Goal: Task Accomplishment & Management: Manage account settings

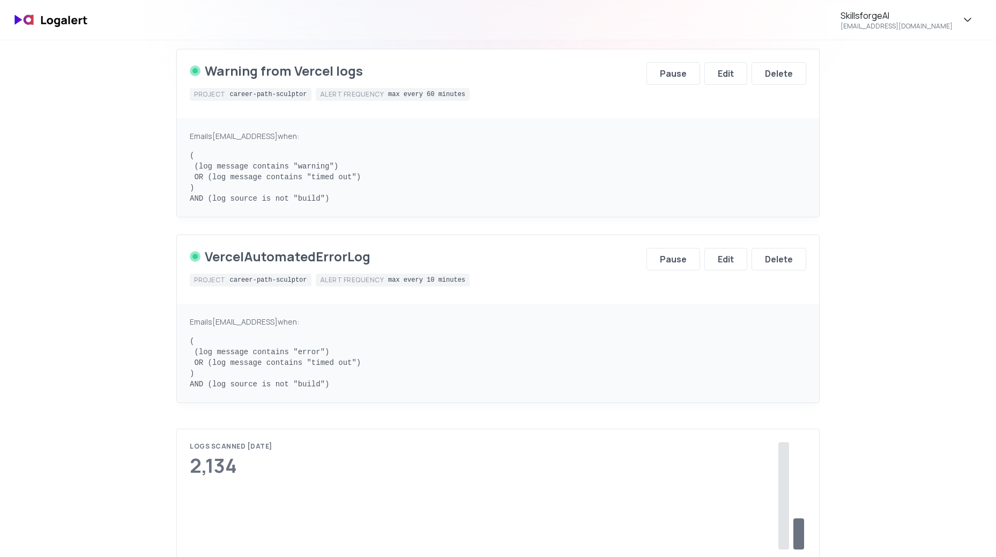
scroll to position [161, 0]
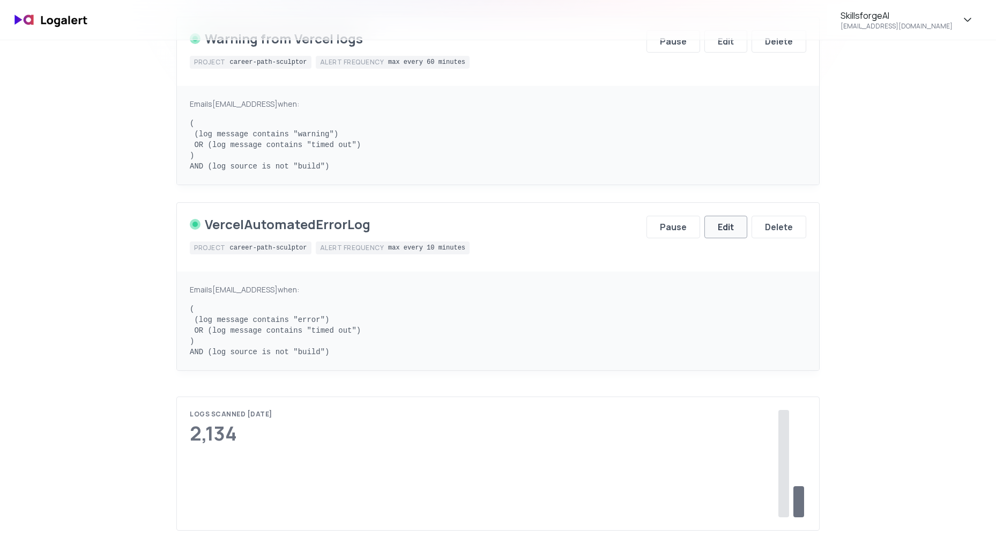
click at [730, 224] on div "Edit" at bounding box center [726, 226] width 16 height 13
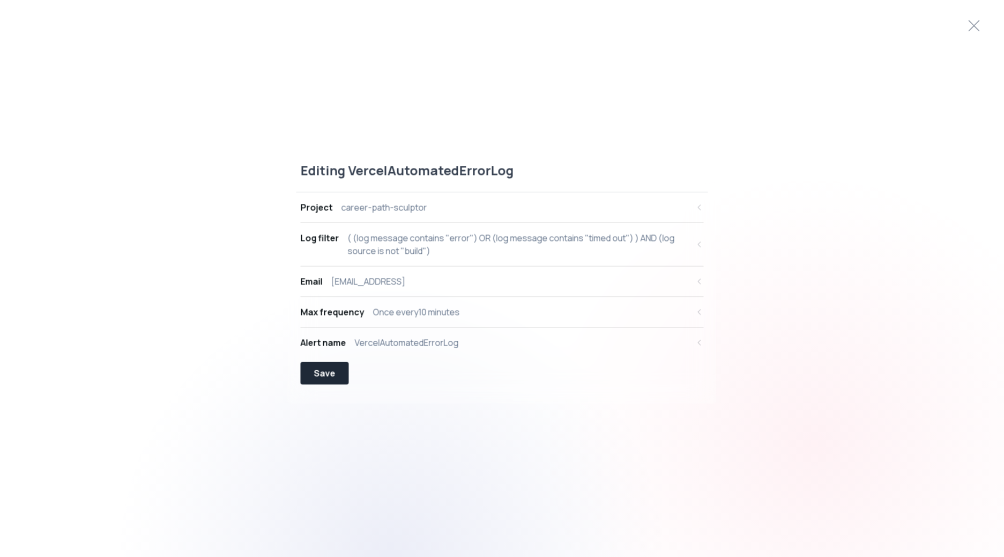
click at [634, 248] on div "( (log message contains "error") OR (log message contains "timed out") ) AND (l…" at bounding box center [518, 245] width 341 height 26
select select "message"
select select "CONTAINS"
select select "OR"
select select "message"
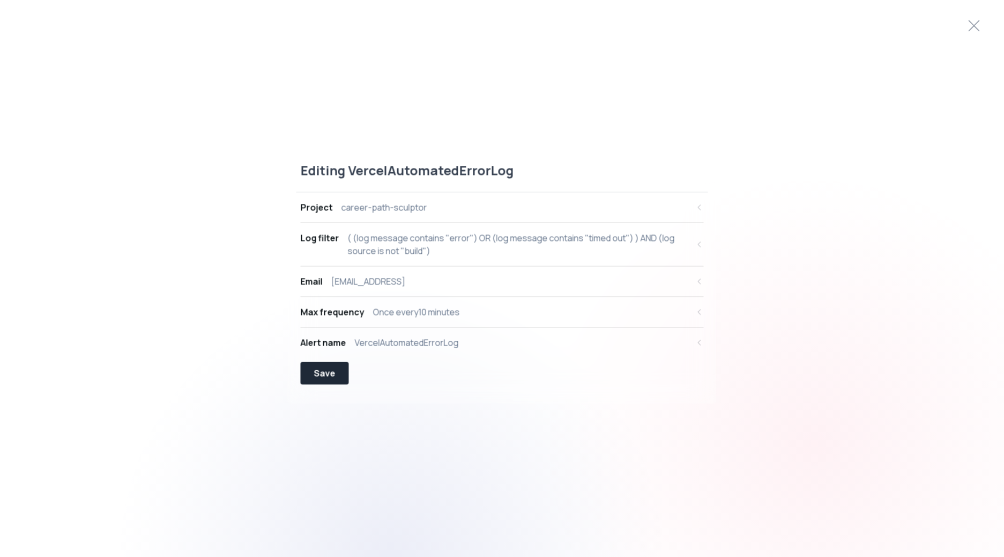
select select "CONTAINS"
select select "AND"
select select "source"
select select "NOT_EQUALS"
select select "build"
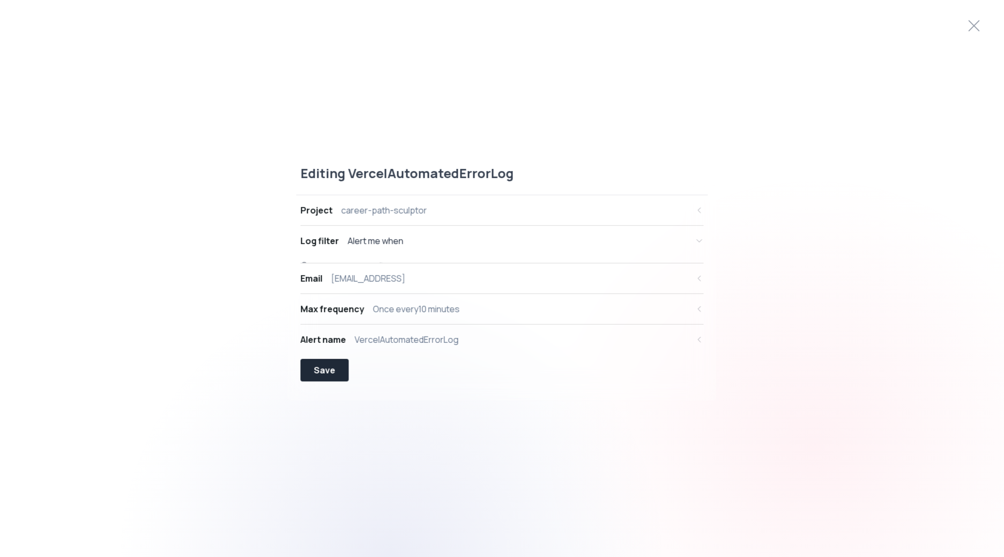
scroll to position [10, 0]
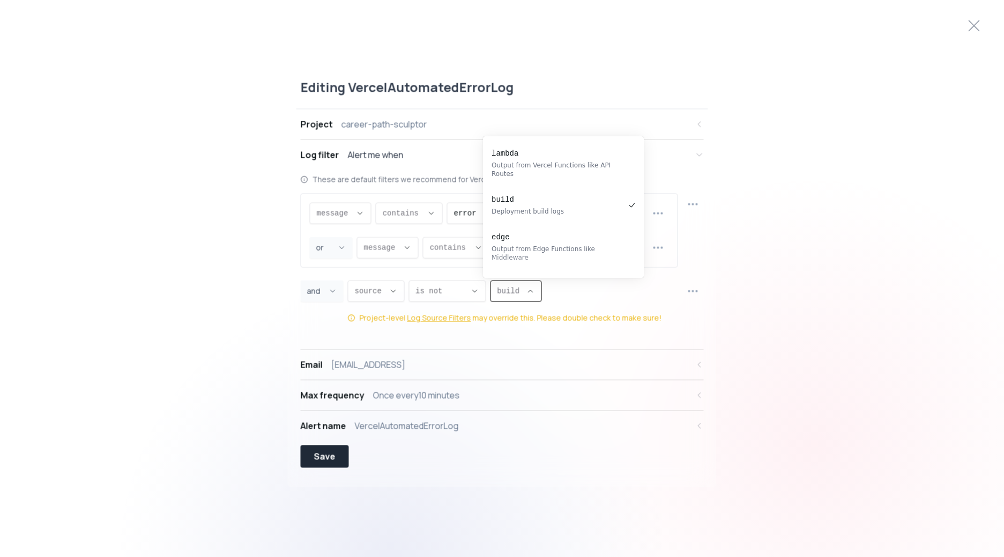
click at [506, 292] on span "build ," at bounding box center [509, 291] width 25 height 11
click at [507, 274] on pre "static" at bounding box center [558, 279] width 133 height 11
type input "static"
select select "static"
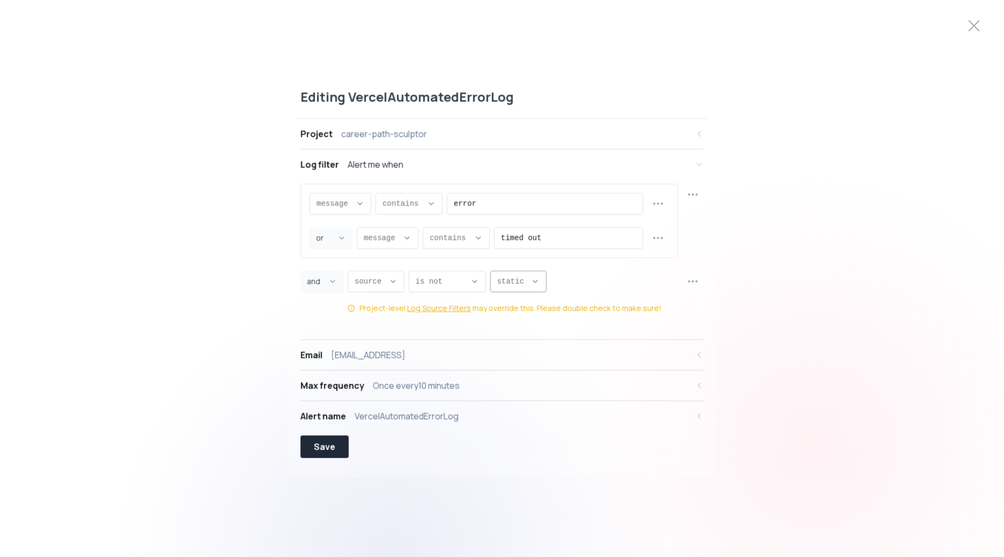
click at [513, 280] on span "static ," at bounding box center [512, 281] width 30 height 11
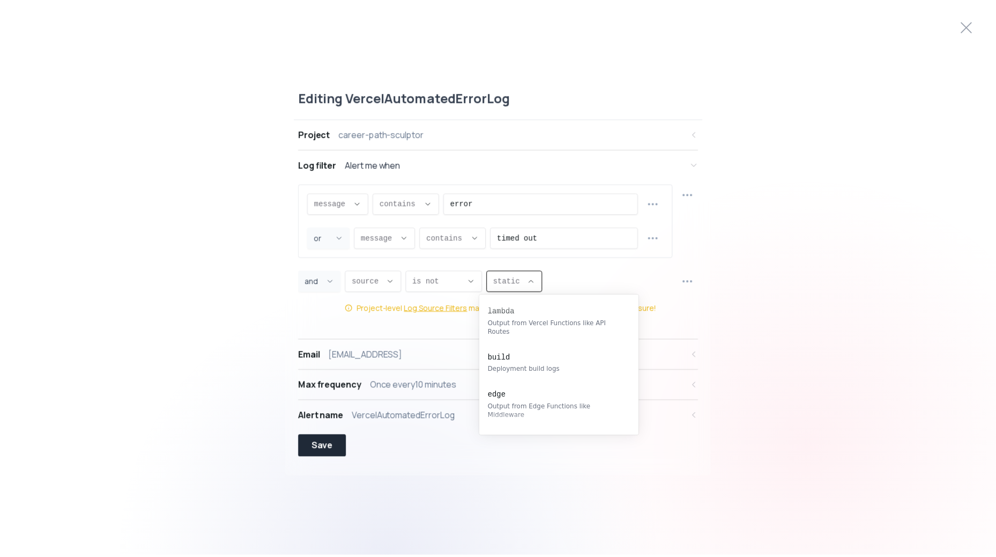
scroll to position [78, 0]
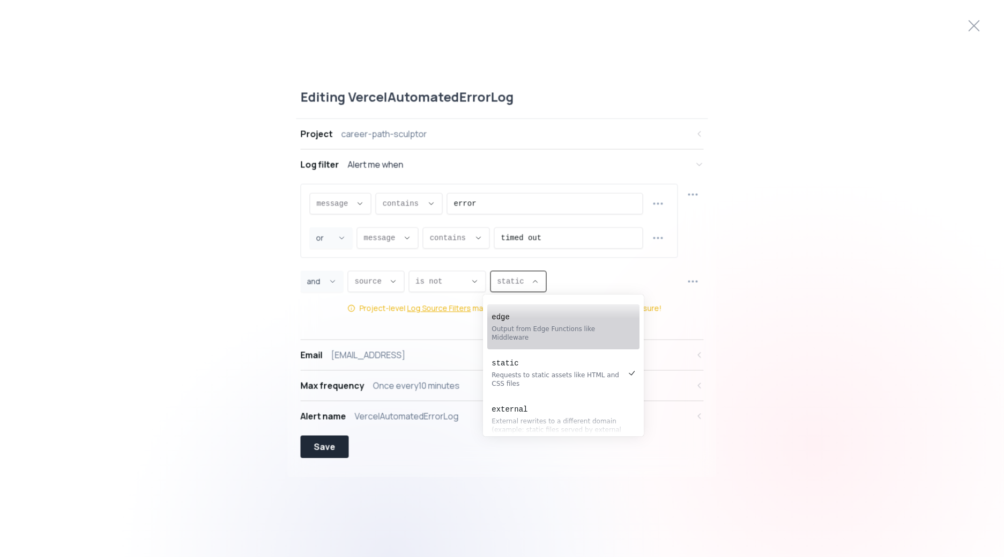
click at [843, 188] on div "Editing VercelAutomatedErrorLog Project career-path-sculptor Log filter Alert m…" at bounding box center [502, 279] width 1004 height 406
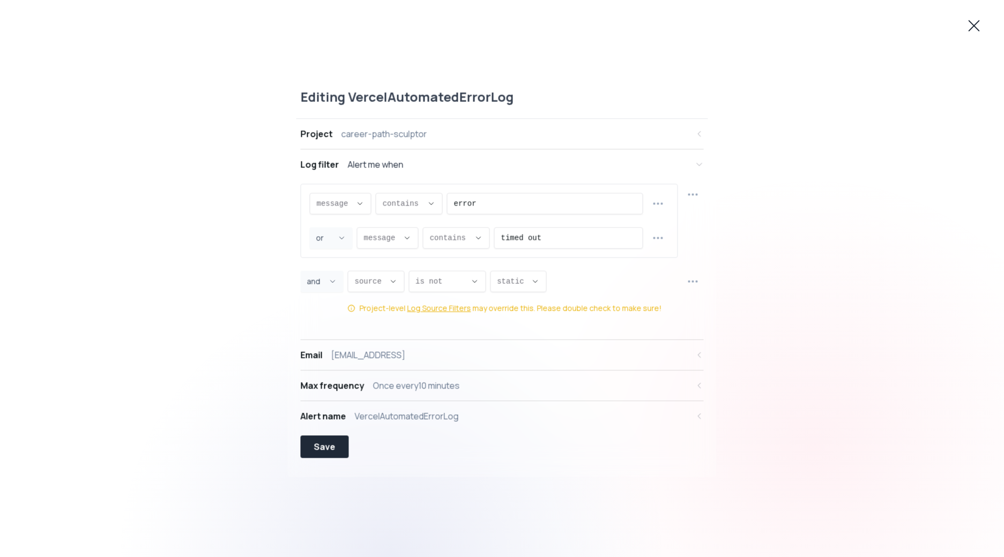
click at [975, 26] on icon at bounding box center [974, 26] width 10 height 10
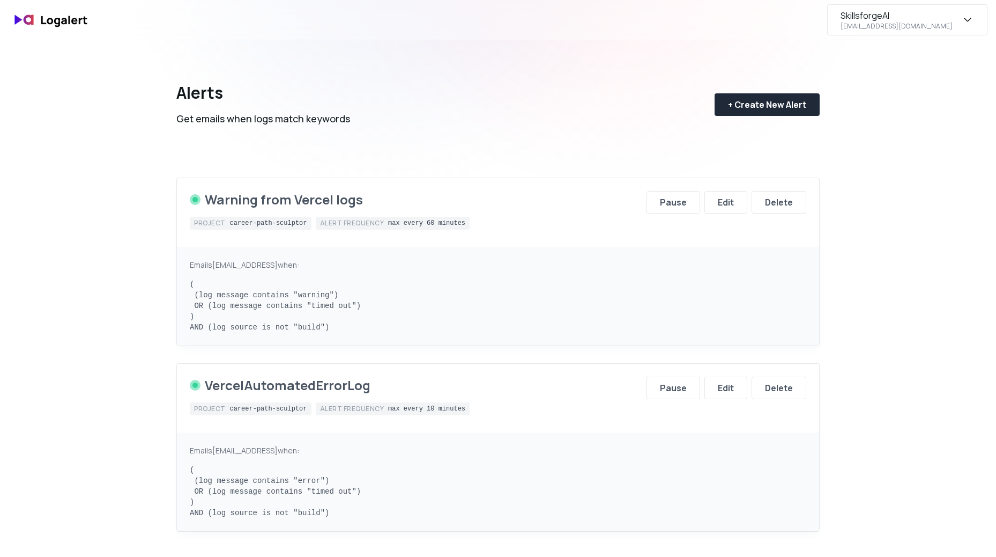
click at [962, 17] on icon "button" at bounding box center [967, 19] width 13 height 13
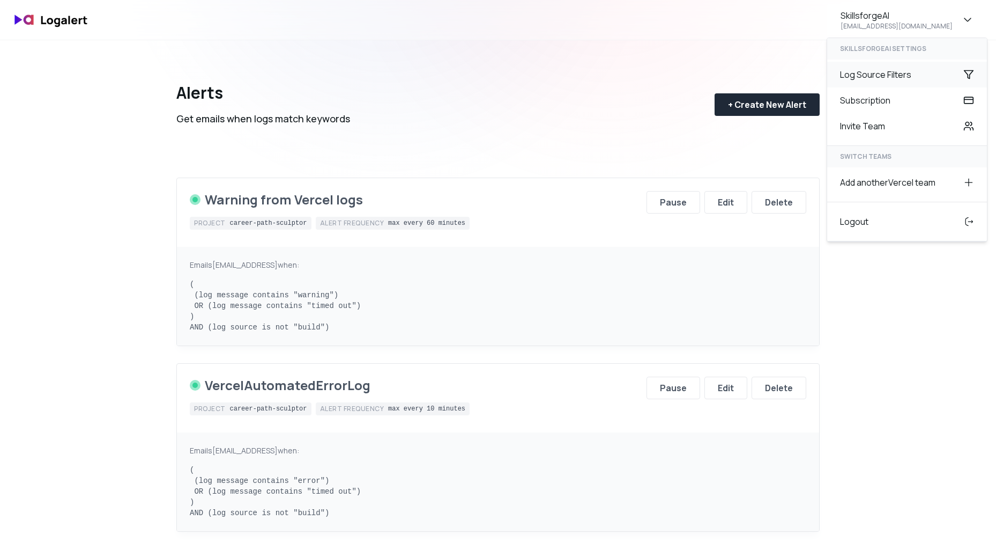
click at [907, 77] on div "Log Source Filters" at bounding box center [907, 75] width 160 height 26
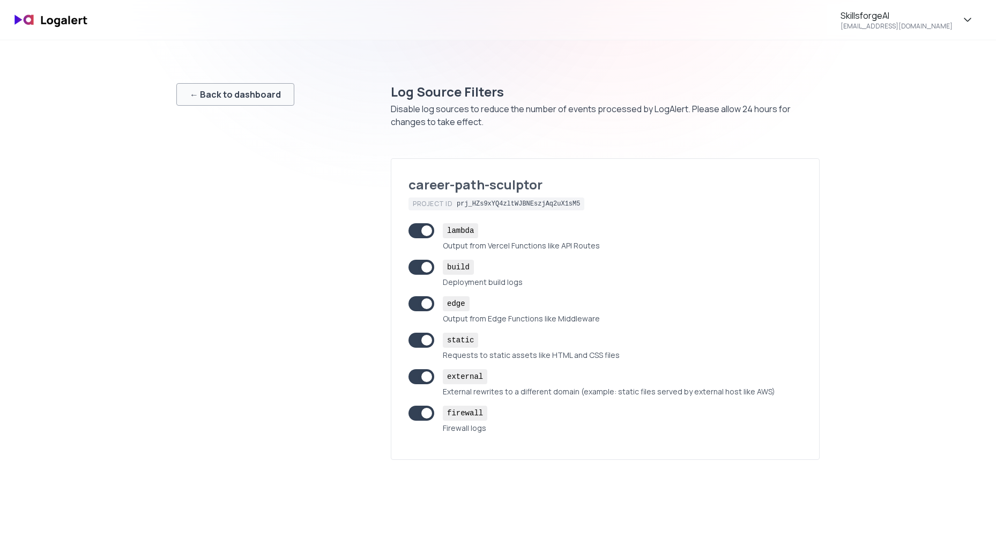
click at [215, 100] on div "← Back to dashboard" at bounding box center [235, 94] width 91 height 13
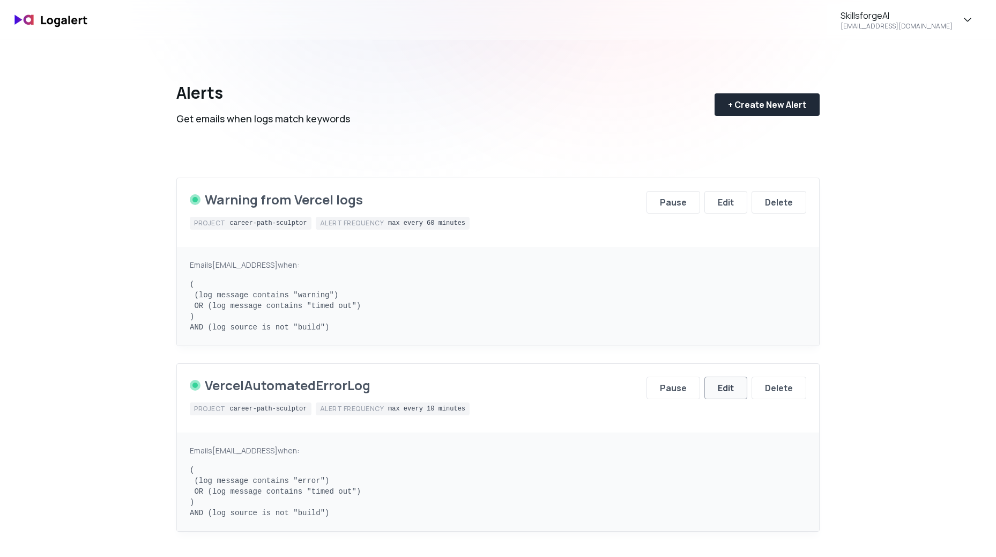
click at [725, 393] on div "Edit" at bounding box center [726, 387] width 16 height 13
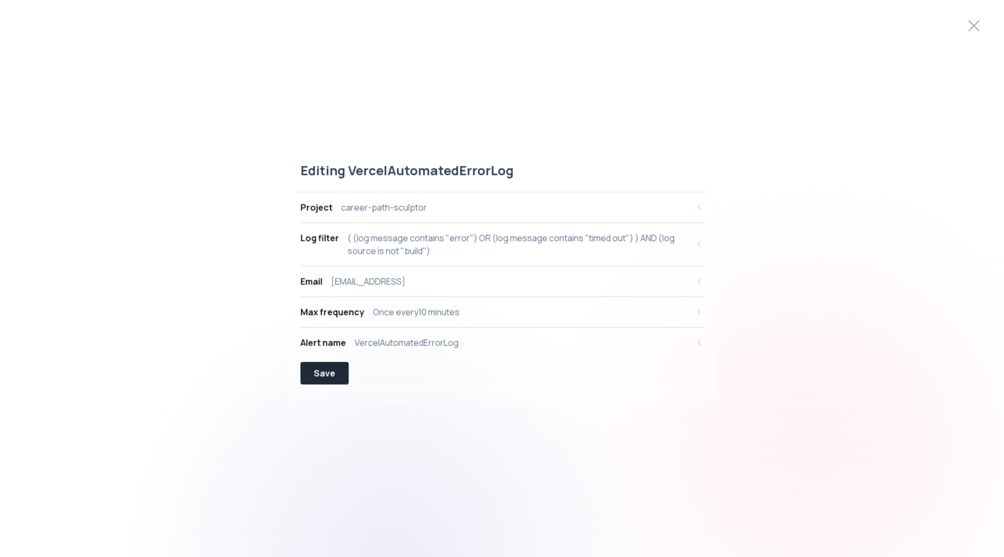
click at [695, 241] on icon "button" at bounding box center [699, 244] width 9 height 9
select select "message"
select select "CONTAINS"
select select "OR"
select select "message"
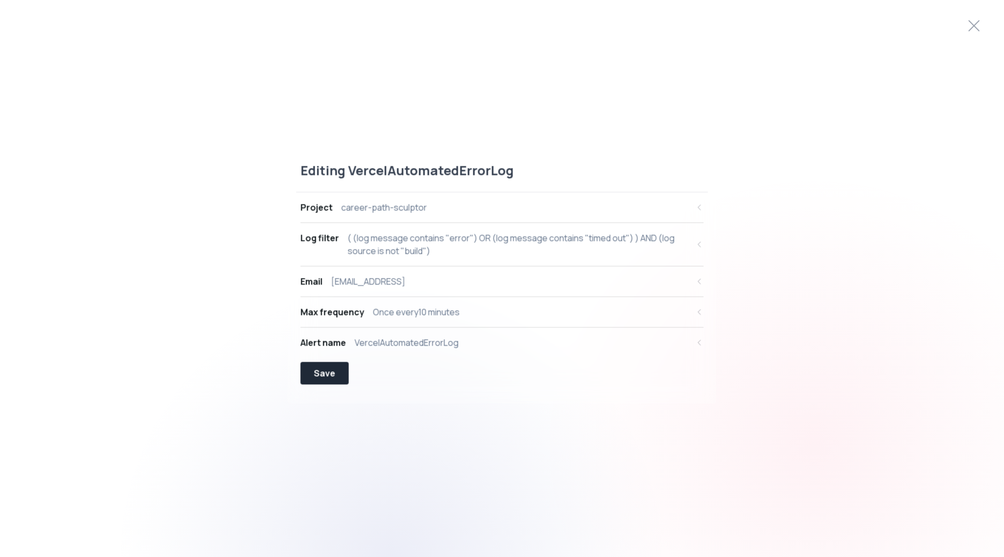
select select "CONTAINS"
select select "AND"
select select "source"
select select "NOT_EQUALS"
select select "build"
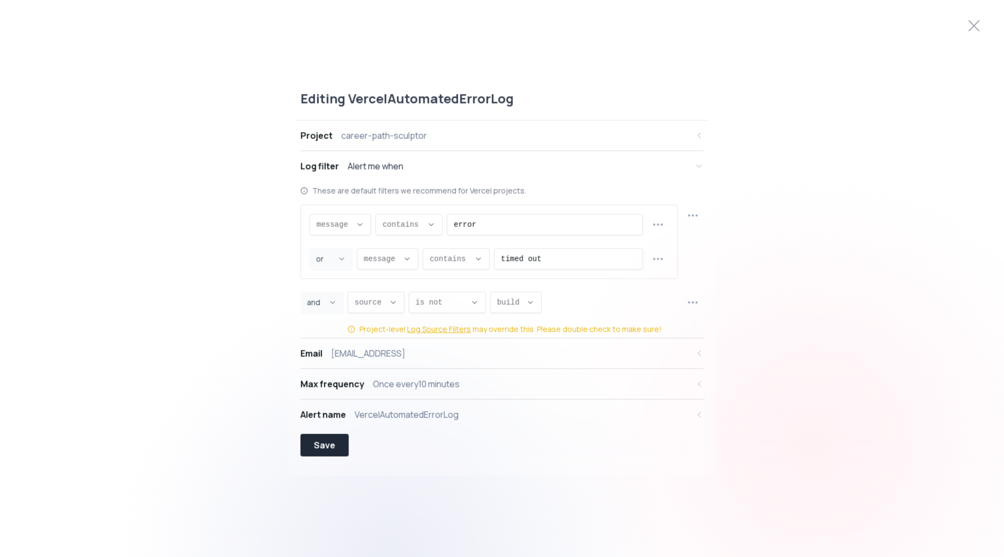
scroll to position [10, 0]
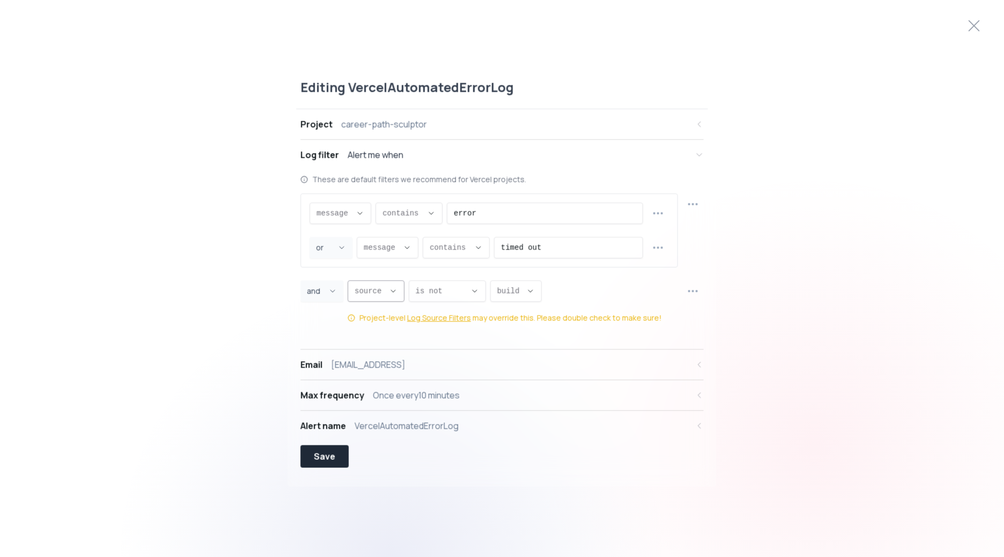
click at [389, 291] on icon "Descriptive Select" at bounding box center [393, 291] width 9 height 9
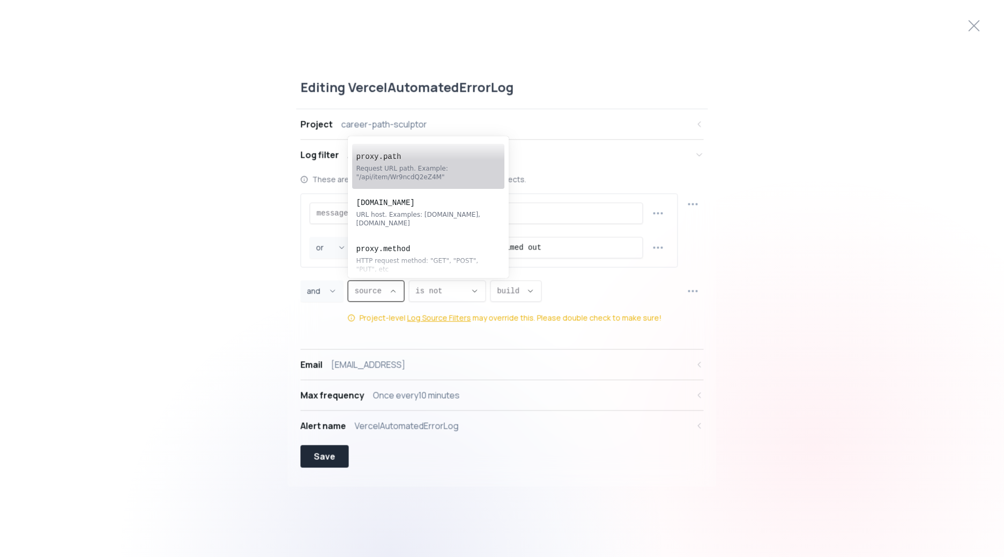
scroll to position [107, 0]
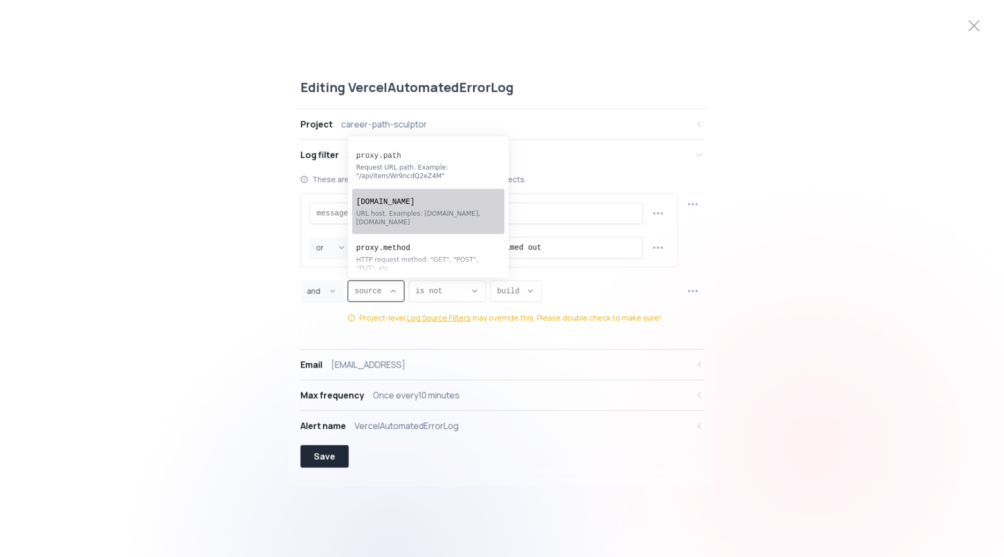
click at [491, 219] on li "[DOMAIN_NAME] URL host. Examples: [DOMAIN_NAME], [DOMAIN_NAME]" at bounding box center [428, 211] width 152 height 45
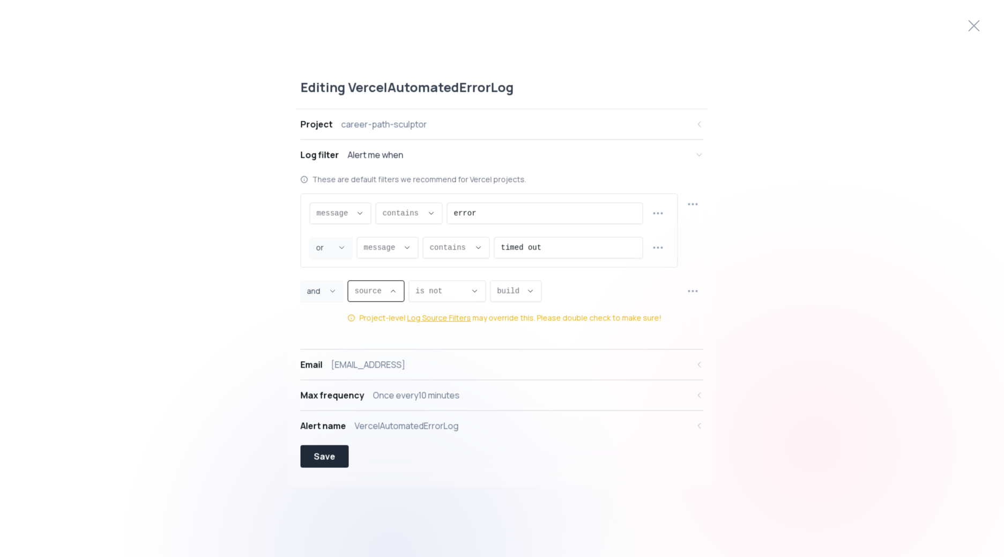
type input "[DOMAIN_NAME]"
select select "[DOMAIN_NAME]"
type input "CONTAINS"
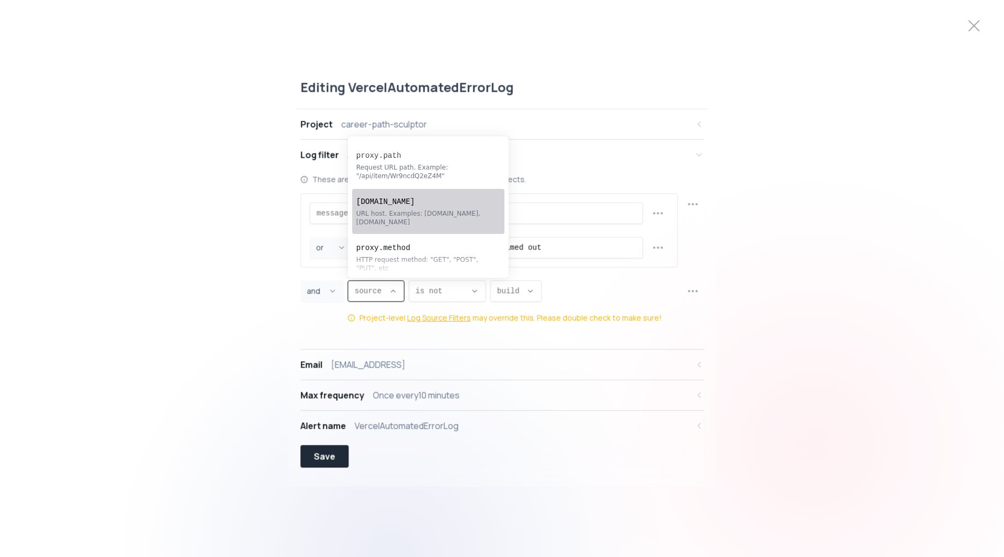
select select "CONTAINS"
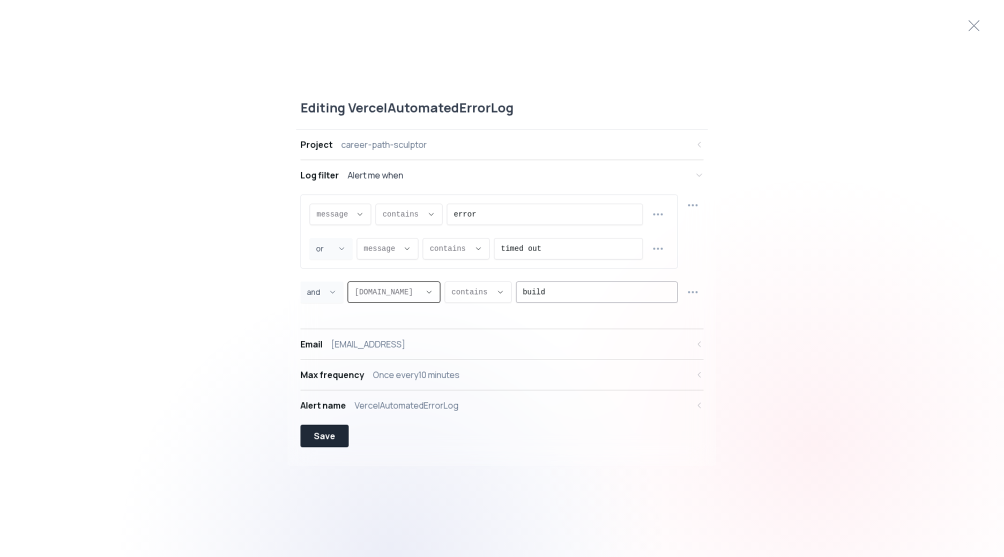
click at [548, 295] on input "build" at bounding box center [597, 292] width 148 height 20
type input "[URL]"
click at [338, 295] on button "and ," at bounding box center [322, 291] width 43 height 21
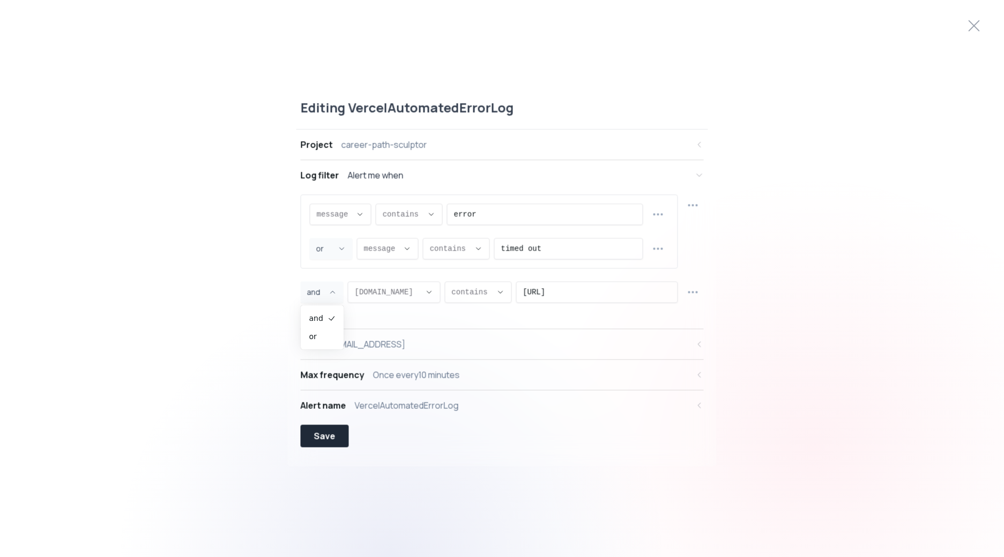
click at [393, 313] on div "message message message proxy.statusCode proxy.path [DOMAIN_NAME] [DOMAIN_NAME]…" at bounding box center [502, 255] width 403 height 121
click at [454, 300] on div "contains ," at bounding box center [471, 292] width 40 height 20
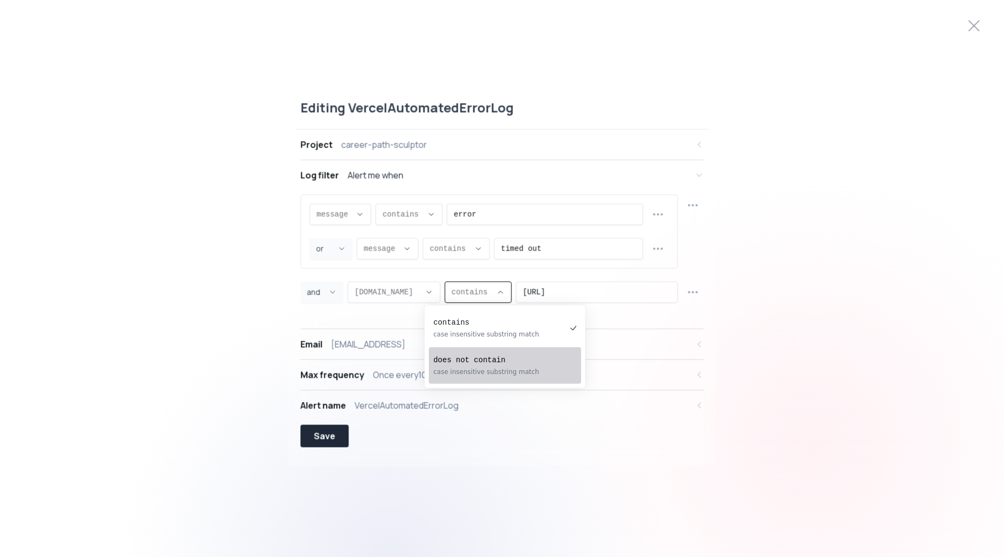
click at [472, 369] on div "case insensitive substring match" at bounding box center [499, 371] width 133 height 9
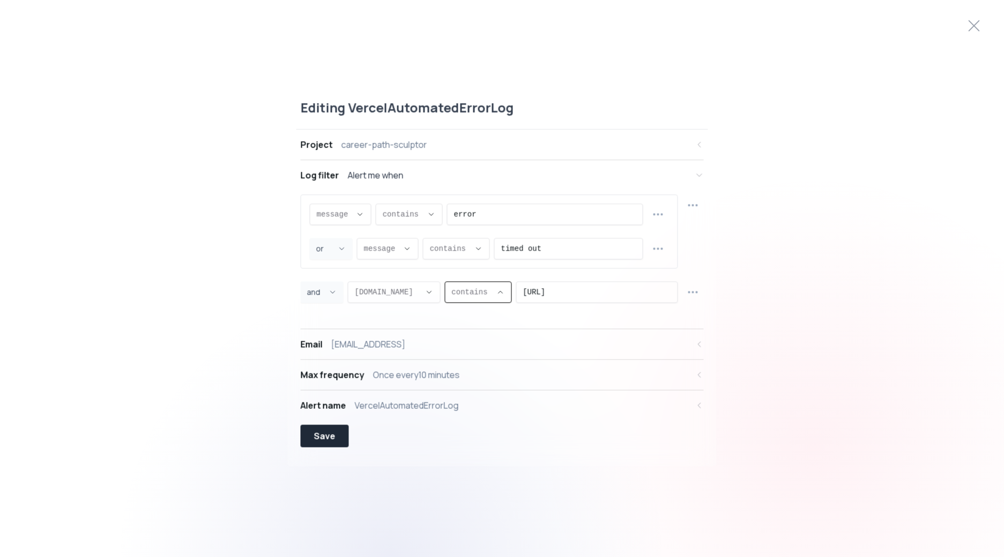
type input "NOT_CONTAINS"
select select "NOT_CONTAINS"
click at [324, 442] on div "Save" at bounding box center [324, 435] width 21 height 13
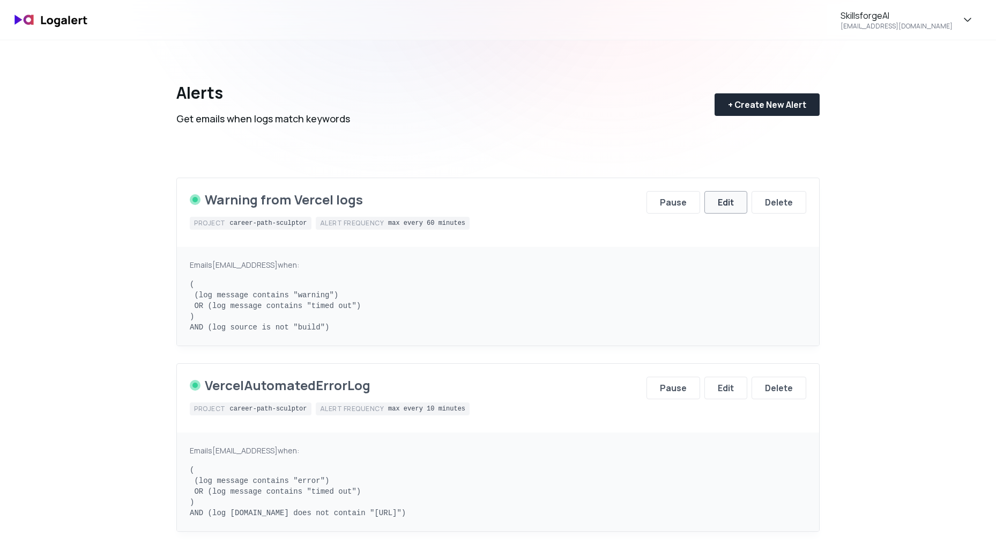
click at [716, 205] on button "Edit" at bounding box center [725, 202] width 43 height 23
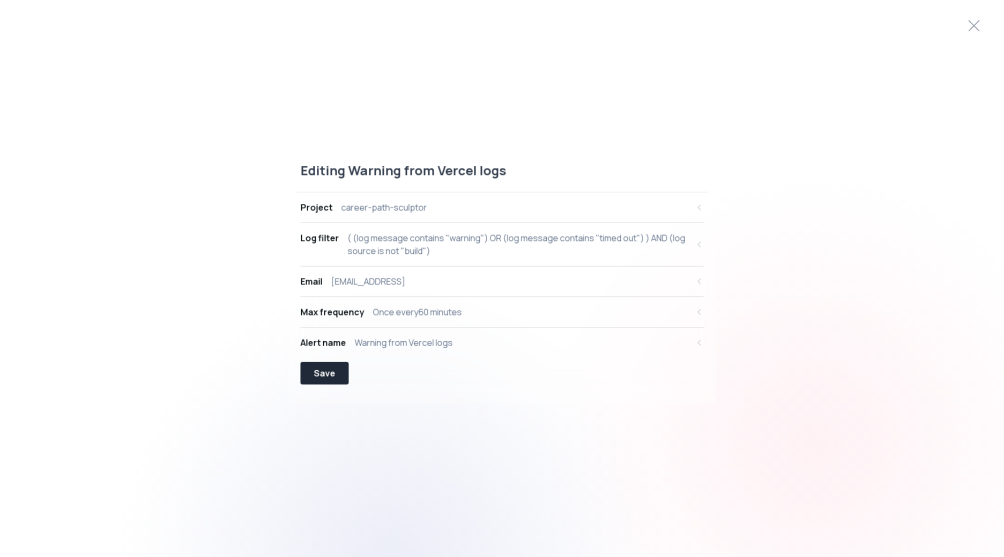
click at [396, 240] on div "( (log message contains "warning") OR (log message contains "timed out") ) AND …" at bounding box center [518, 245] width 341 height 26
select select "message"
select select "CONTAINS"
select select "OR"
select select "message"
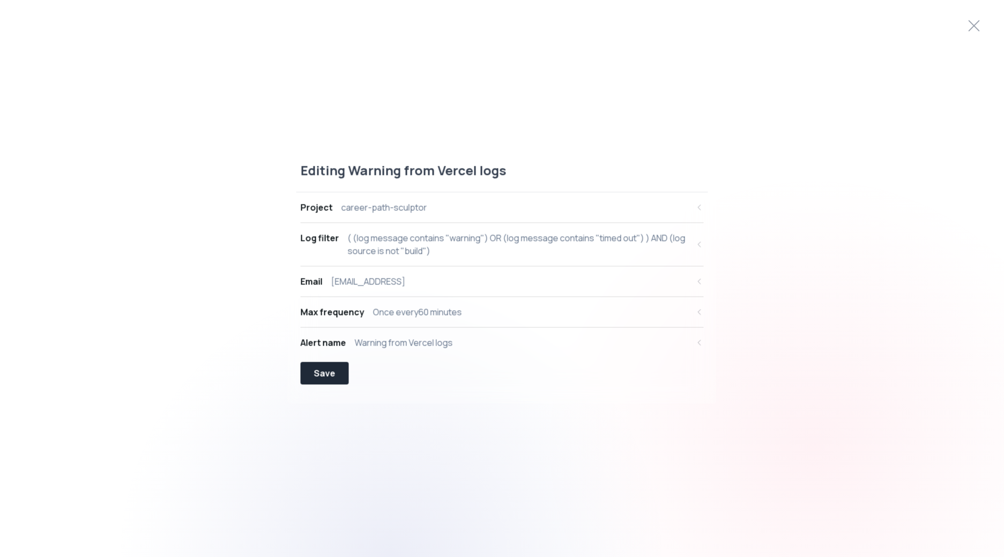
select select "CONTAINS"
select select "AND"
select select "source"
select select "NOT_EQUALS"
select select "build"
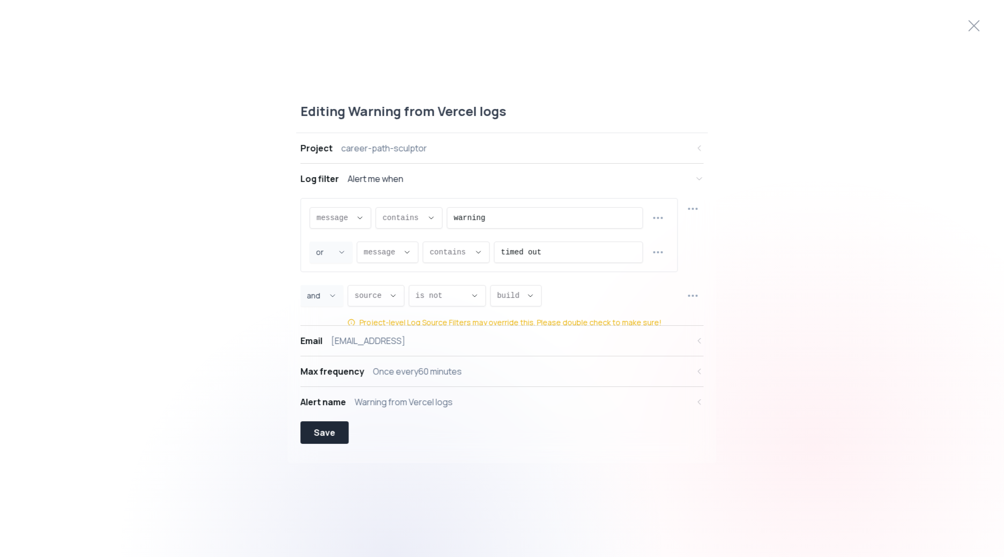
scroll to position [10, 0]
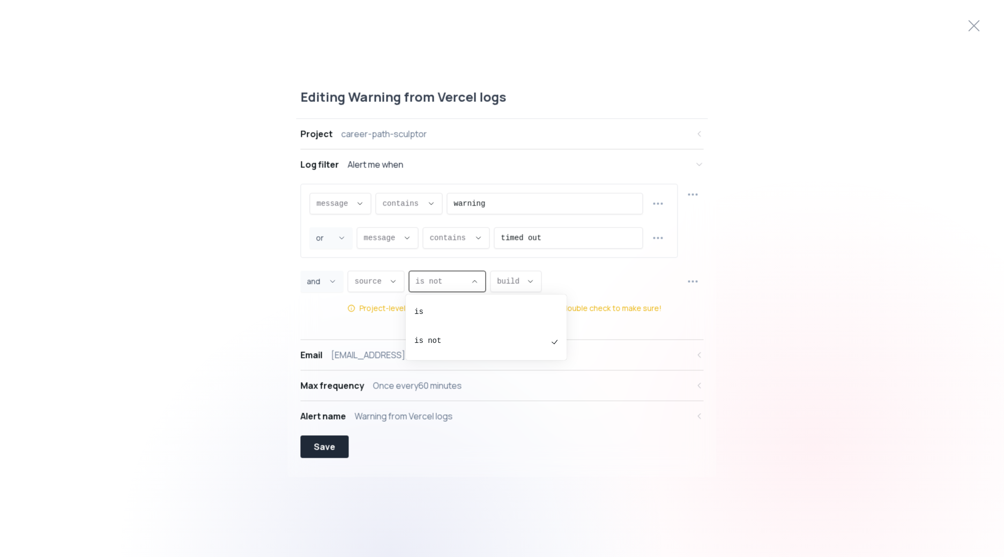
click at [442, 281] on span "is not ," at bounding box center [440, 281] width 50 height 11
click at [510, 279] on span "build ," at bounding box center [509, 281] width 25 height 11
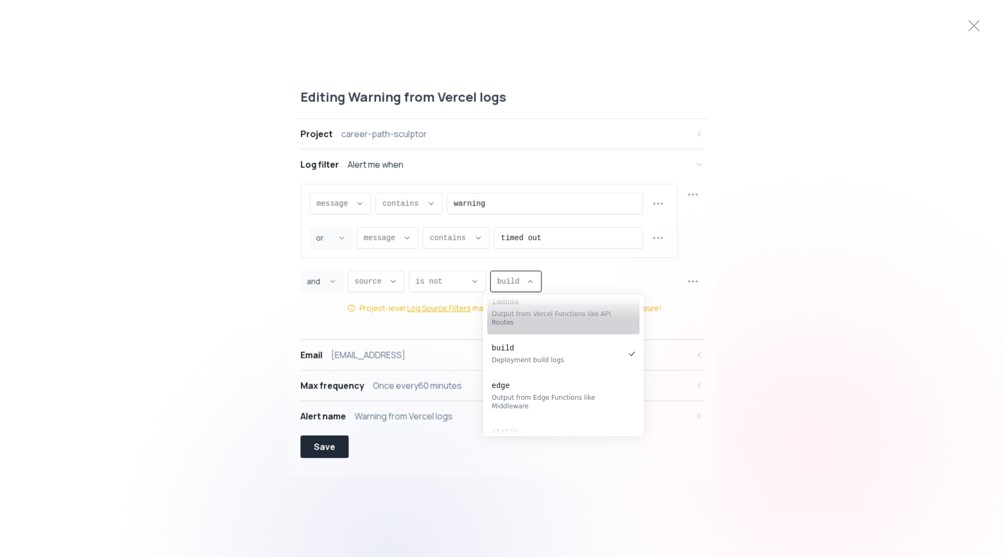
scroll to position [0, 0]
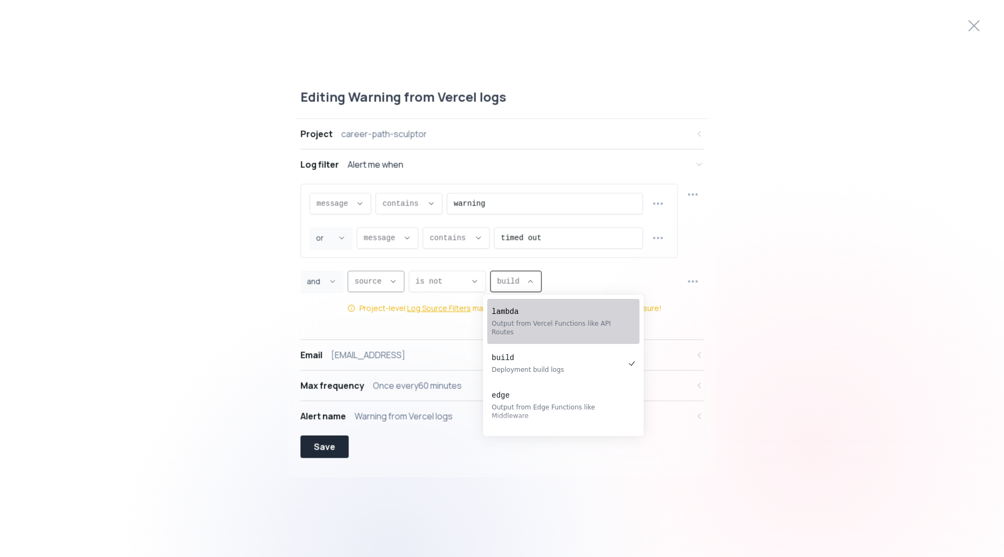
click at [385, 276] on button "source ," at bounding box center [376, 281] width 57 height 21
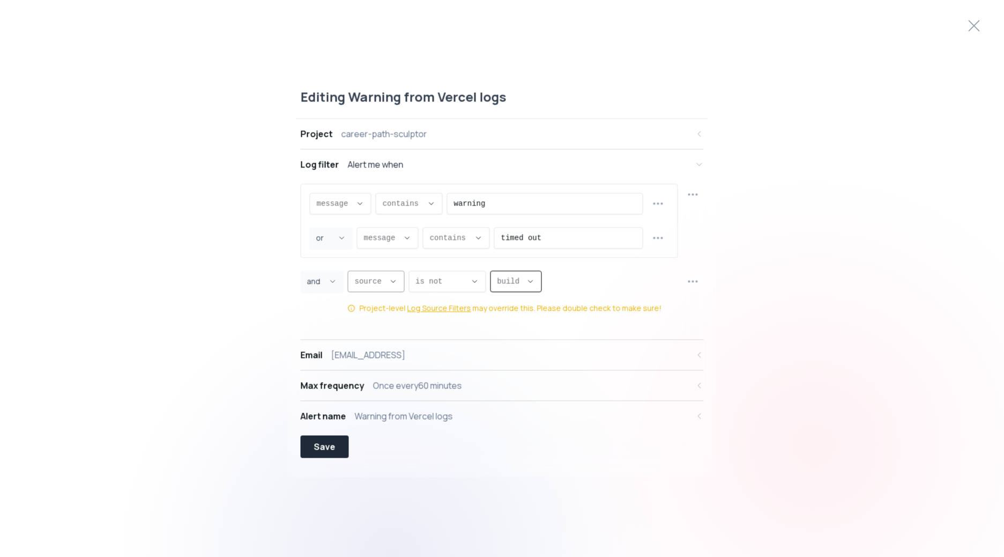
click at [385, 276] on button "source ," at bounding box center [376, 281] width 57 height 21
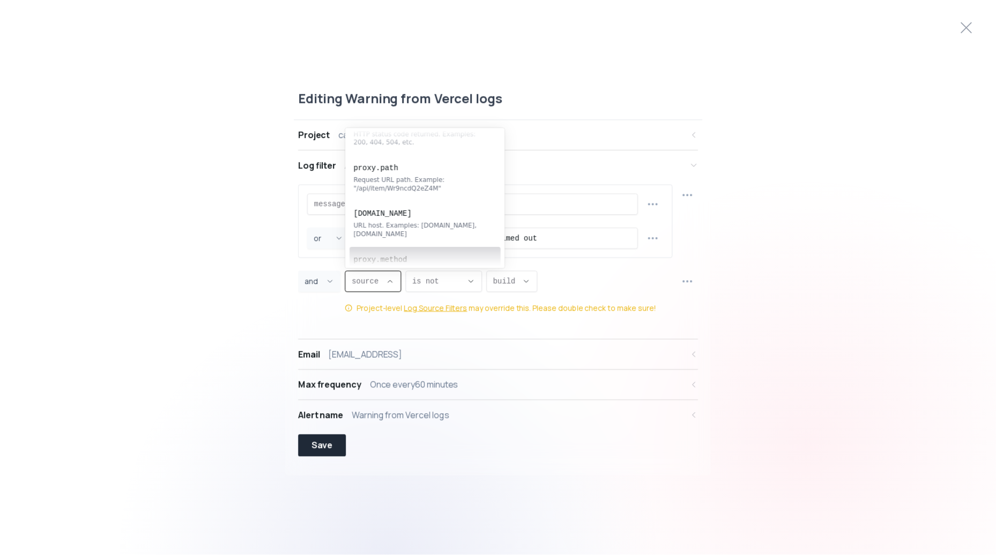
scroll to position [64, 0]
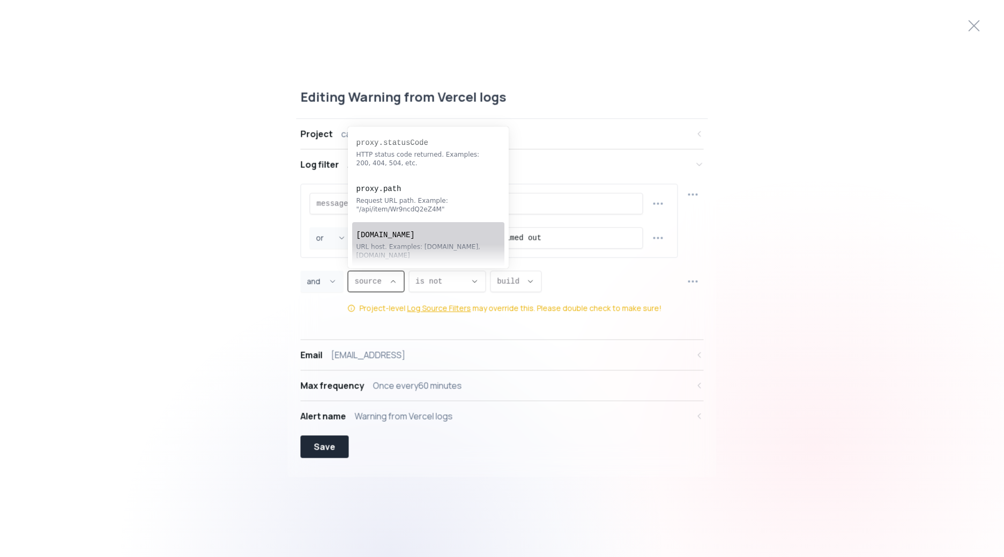
click at [419, 247] on div "URL host. Examples: [DOMAIN_NAME], [DOMAIN_NAME]" at bounding box center [423, 250] width 133 height 17
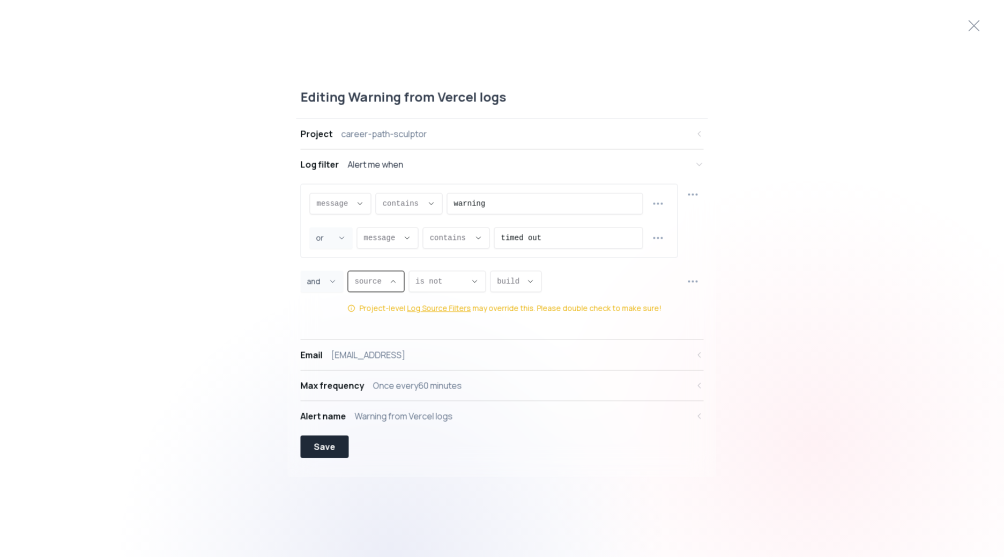
type input "[DOMAIN_NAME]"
select select "[DOMAIN_NAME]"
type input "CONTAINS"
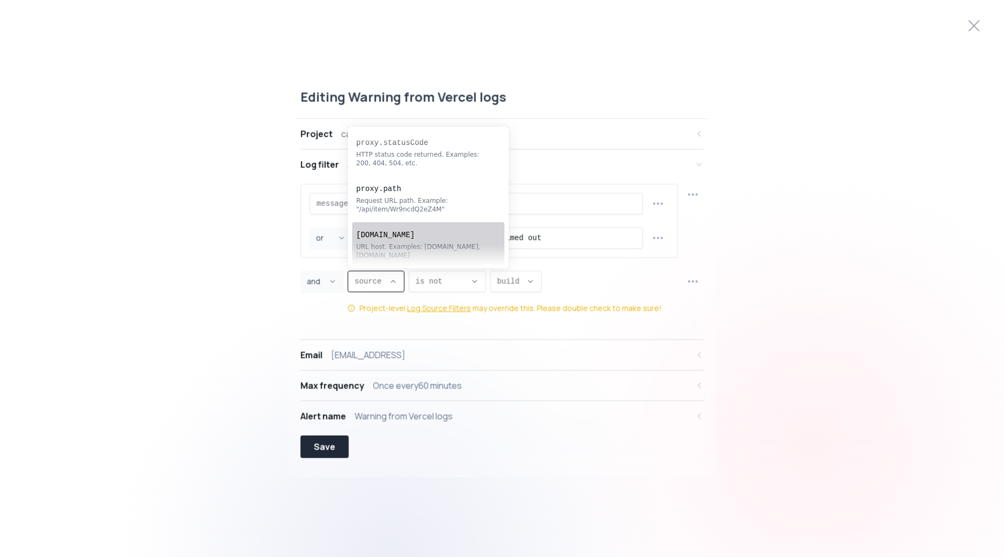
select select "CONTAINS"
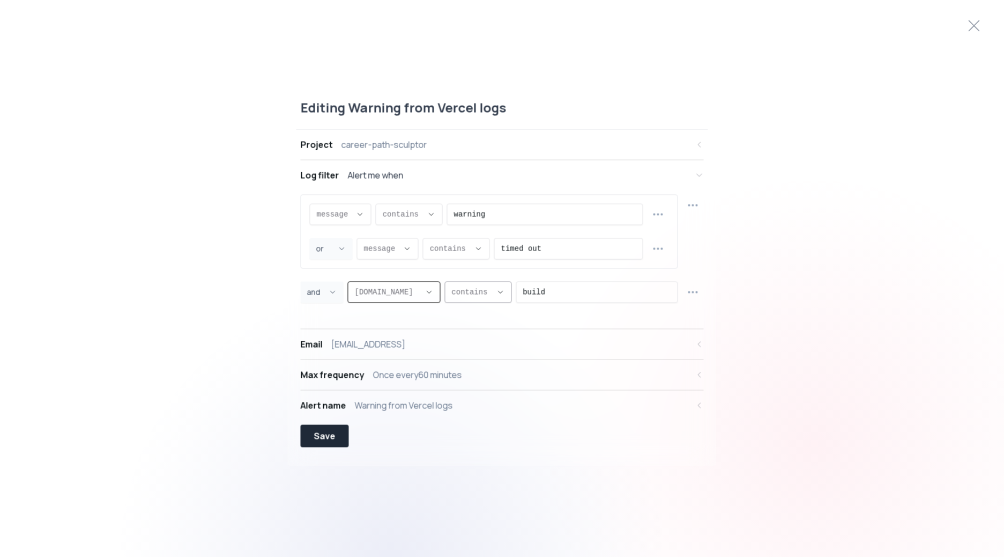
click at [464, 296] on span "contains ," at bounding box center [471, 292] width 40 height 11
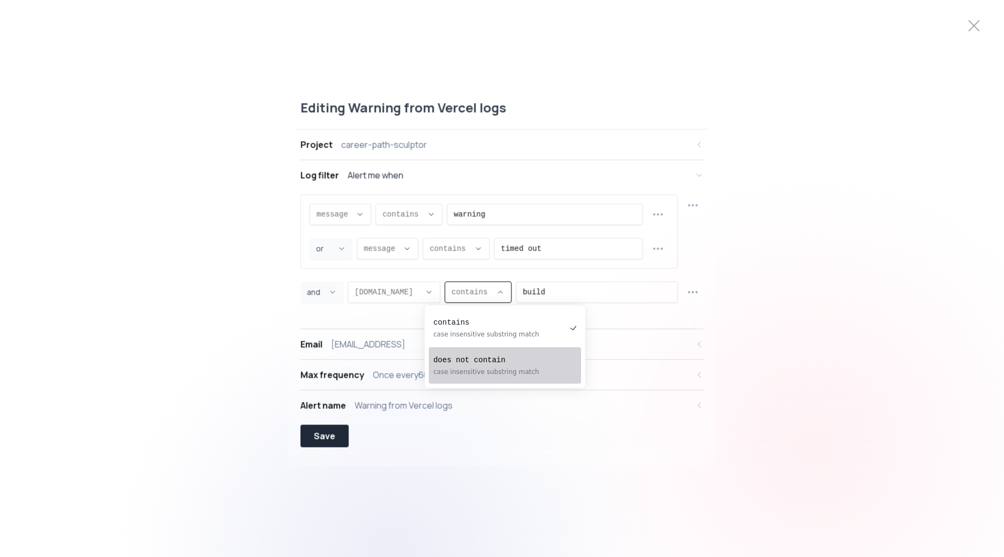
click at [472, 362] on pre "does not contain" at bounding box center [499, 359] width 133 height 11
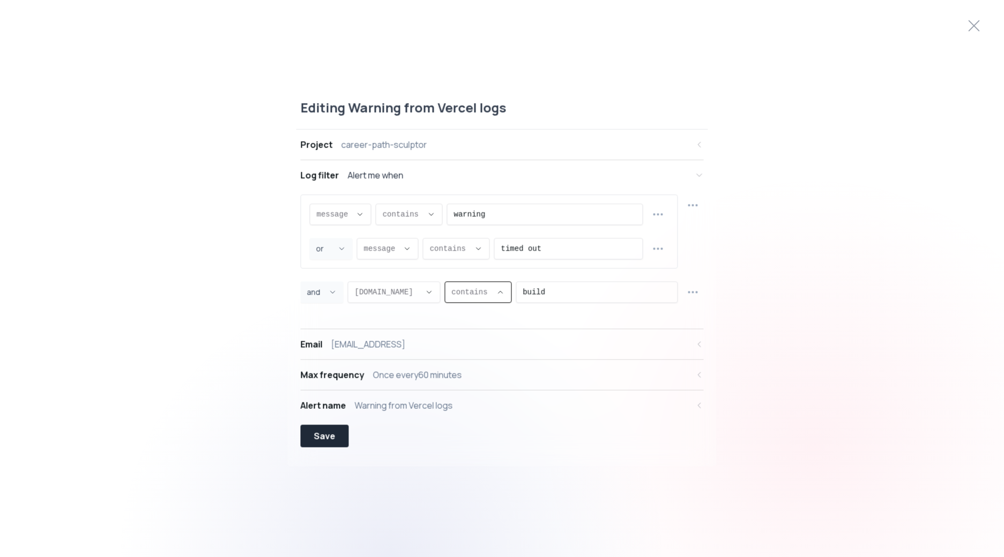
type input "NOT_CONTAINS"
select select "NOT_CONTAINS"
click at [550, 293] on input "build" at bounding box center [608, 292] width 128 height 20
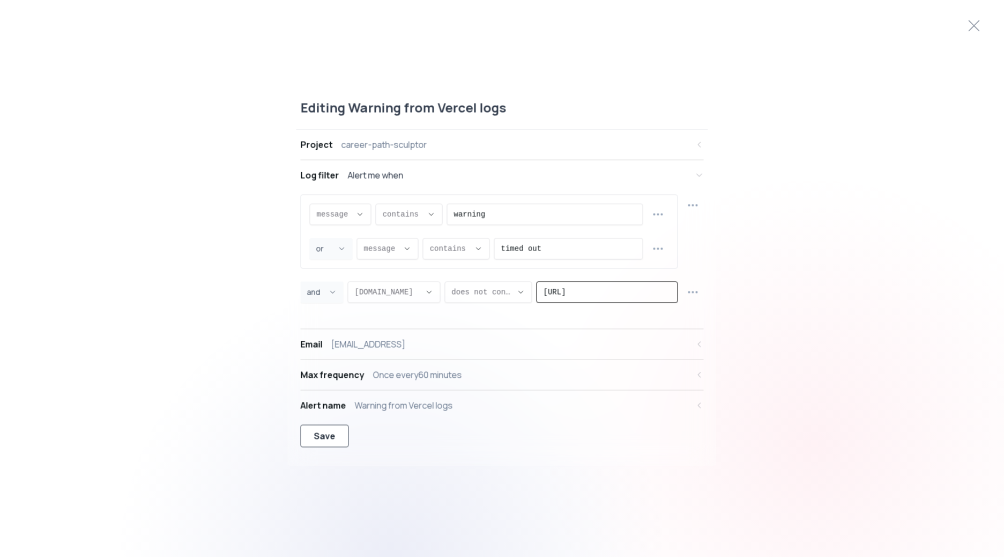
type input "[URL]"
click at [323, 438] on div "Save" at bounding box center [324, 435] width 21 height 13
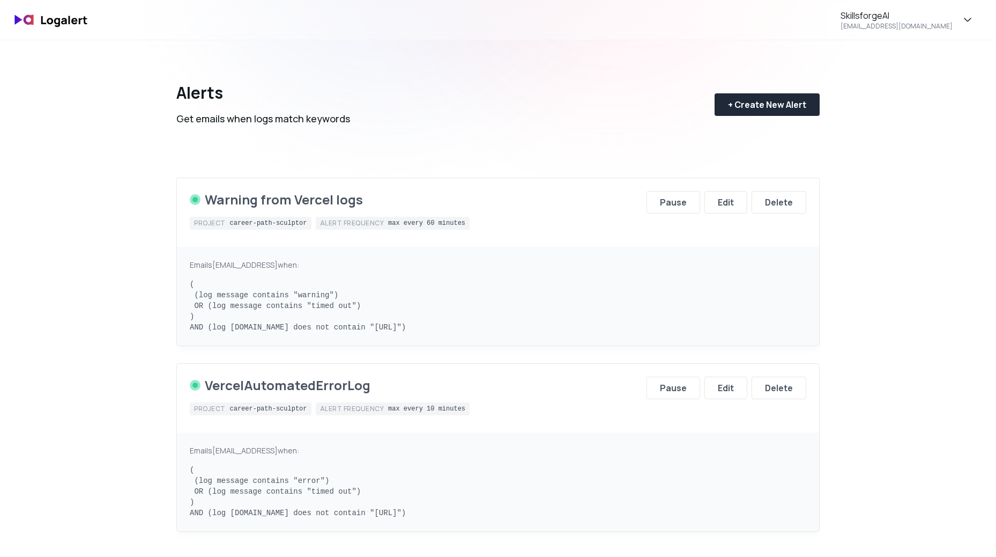
click at [852, 354] on div "Alerts Get emails when logs match keywords + Create New Alert Warning from Verc…" at bounding box center [498, 378] width 772 height 677
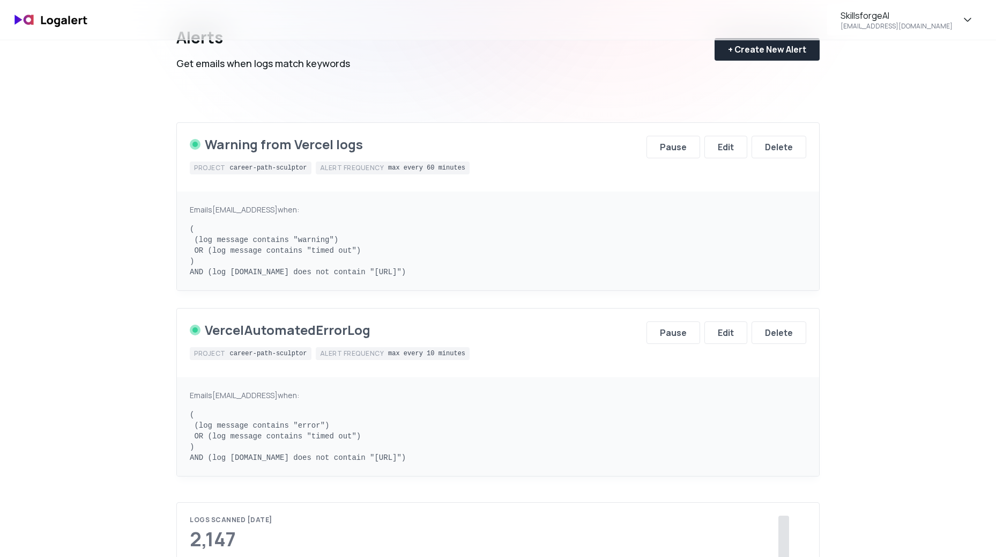
scroll to position [54, 0]
click at [934, 255] on div "SkillsforgeAI [EMAIL_ADDRESS][DOMAIN_NAME] Alerts Get emails when logs match ke…" at bounding box center [498, 469] width 996 height 1047
click at [730, 152] on div "Edit" at bounding box center [726, 148] width 16 height 13
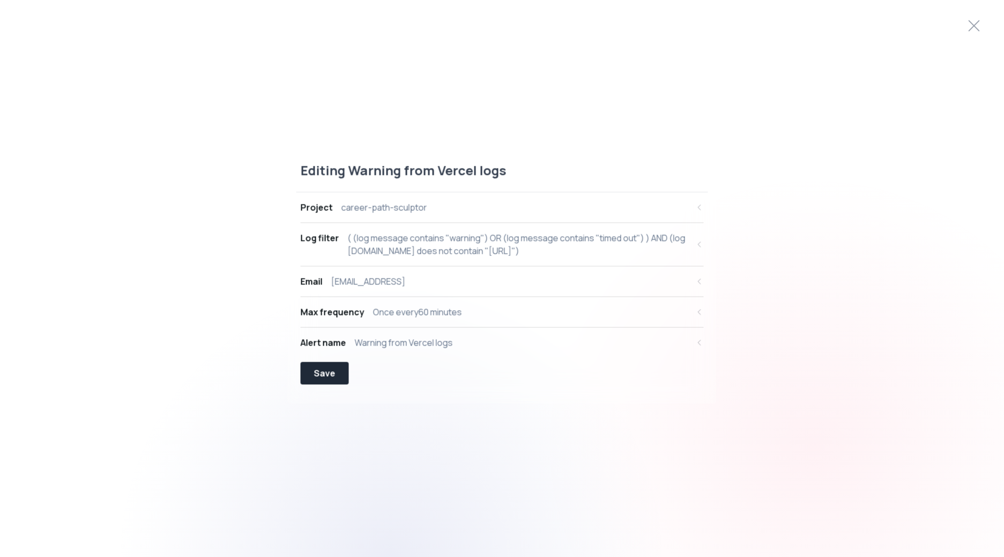
click at [502, 249] on div "( (log message contains "warning") OR (log message contains "timed out") ) AND …" at bounding box center [518, 245] width 341 height 26
select select "message"
select select "CONTAINS"
select select "OR"
select select "message"
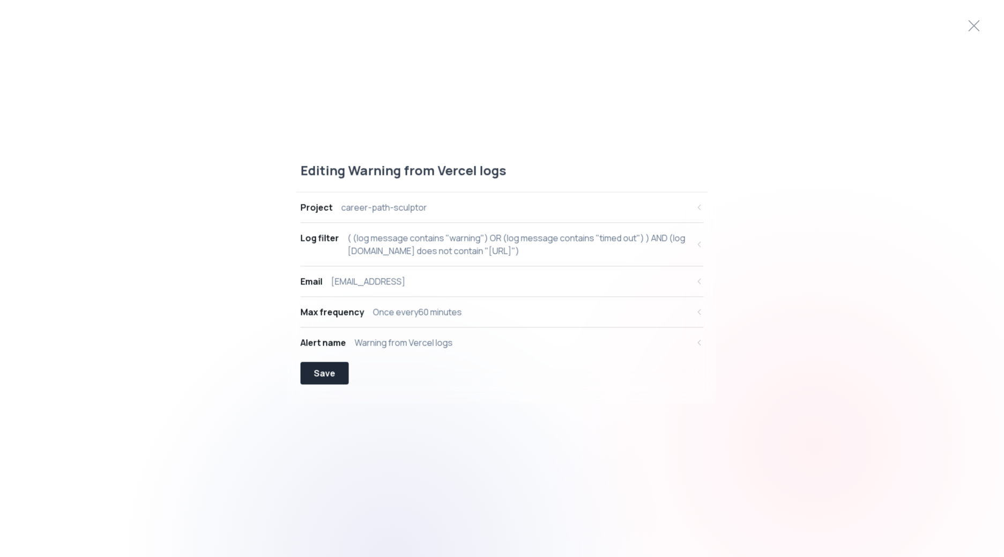
select select "CONTAINS"
select select "AND"
select select "[DOMAIN_NAME]"
select select "NOT_CONTAINS"
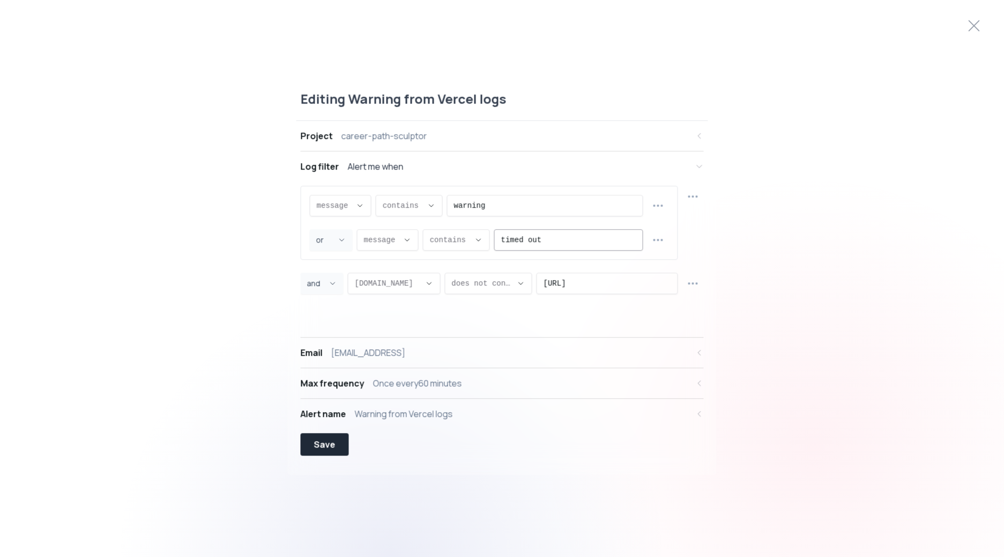
scroll to position [10, 0]
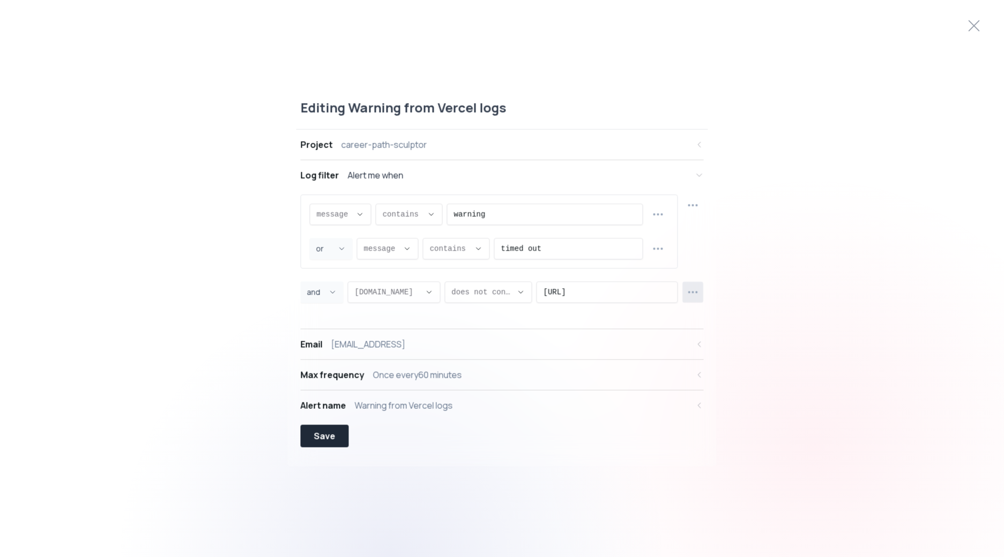
click at [694, 292] on circle "button" at bounding box center [693, 292] width 1 height 1
click at [698, 318] on span "Duplicate row" at bounding box center [699, 319] width 78 height 11
select select "AND"
select select "[DOMAIN_NAME]"
select select "NOT_CONTAINS"
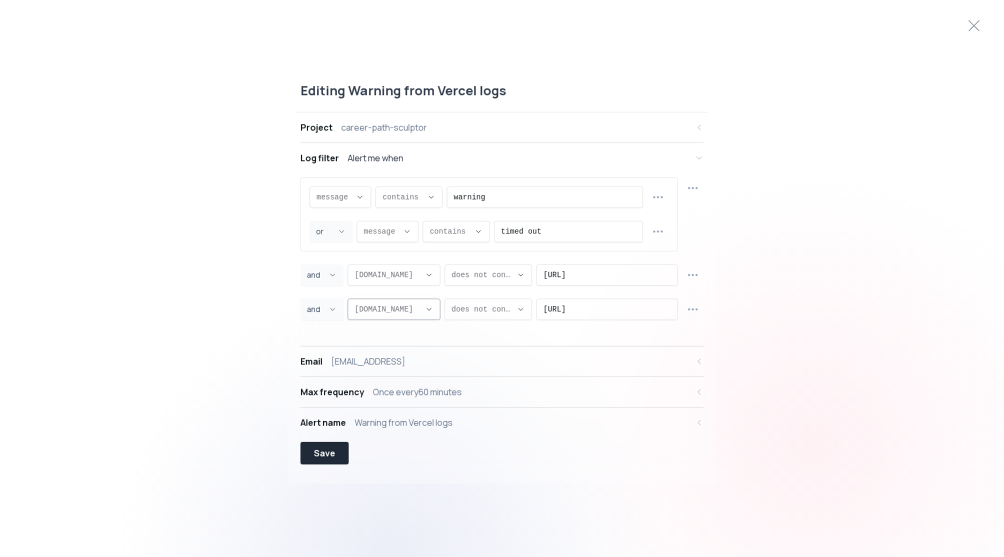
click at [405, 302] on button "[DOMAIN_NAME] ," at bounding box center [394, 309] width 93 height 21
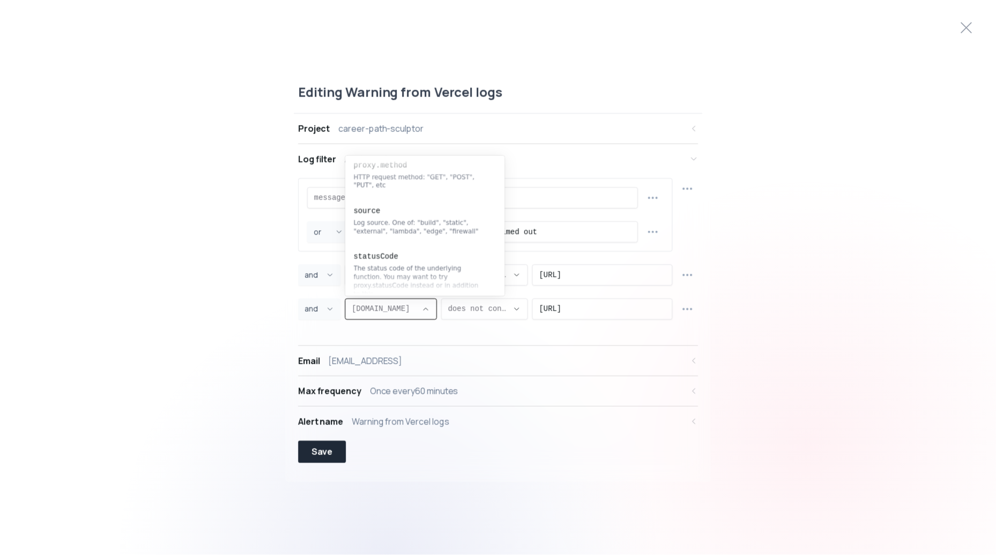
scroll to position [214, 0]
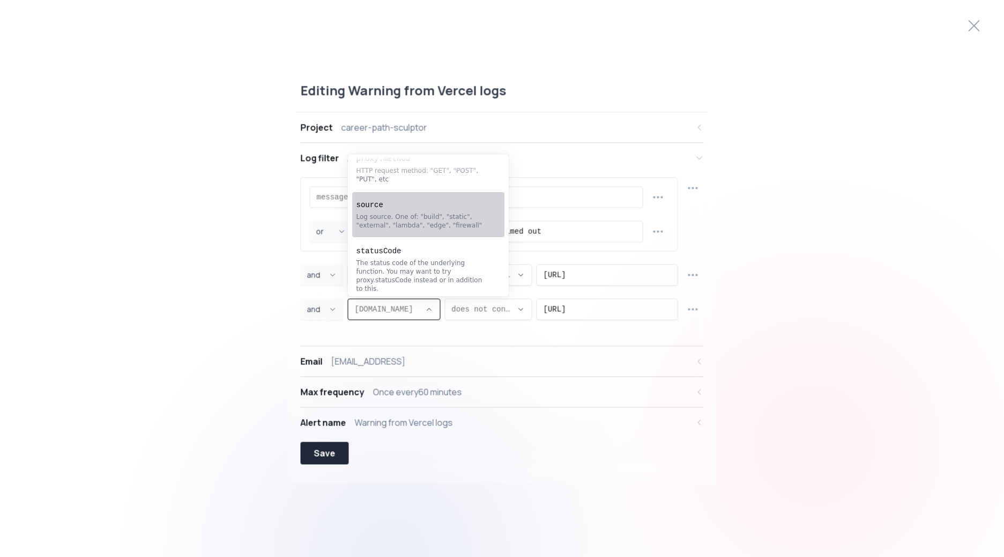
click at [418, 216] on div "Log source. One of: "build", "static", "external", "lambda", "edge", "firewall"" at bounding box center [423, 220] width 133 height 17
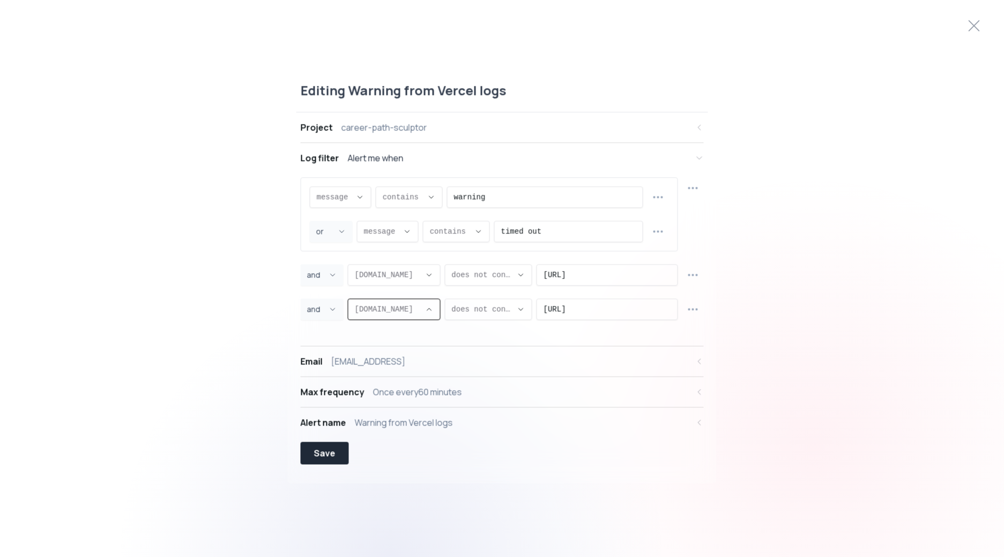
type input "source"
select select "source"
type input "EQUALS"
select select "EQUALS"
select select "lambda"
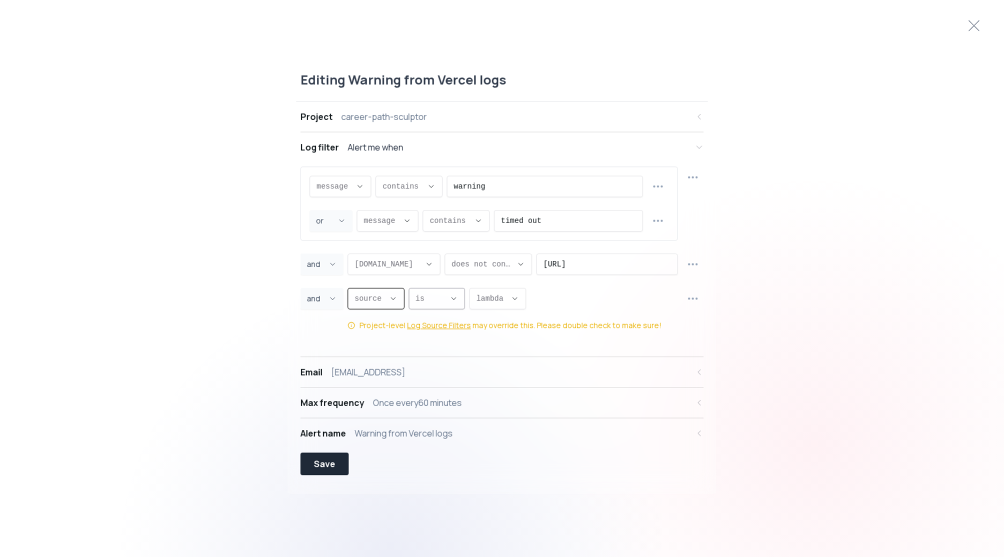
click at [450, 295] on icon "Descriptive Select" at bounding box center [454, 298] width 9 height 9
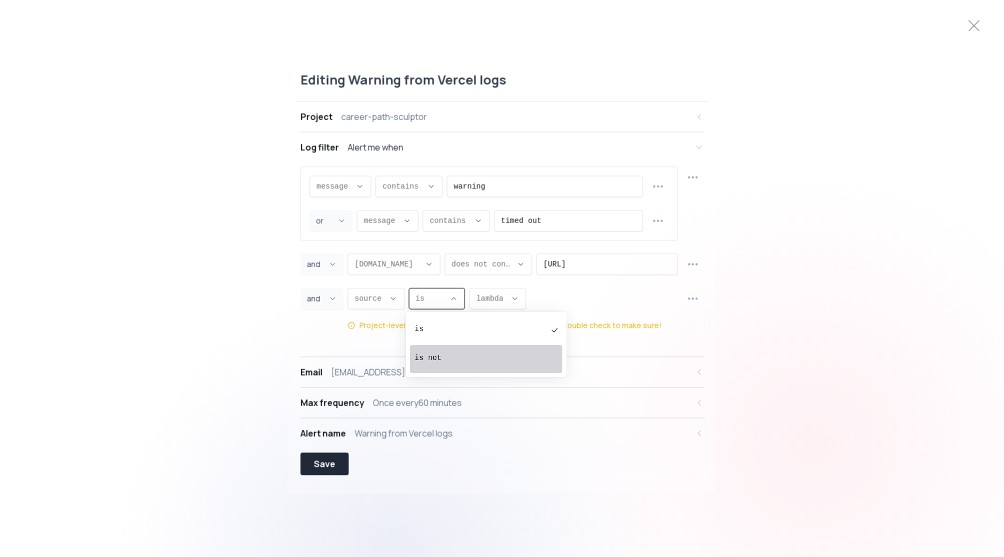
click at [451, 355] on pre "is not" at bounding box center [480, 357] width 133 height 11
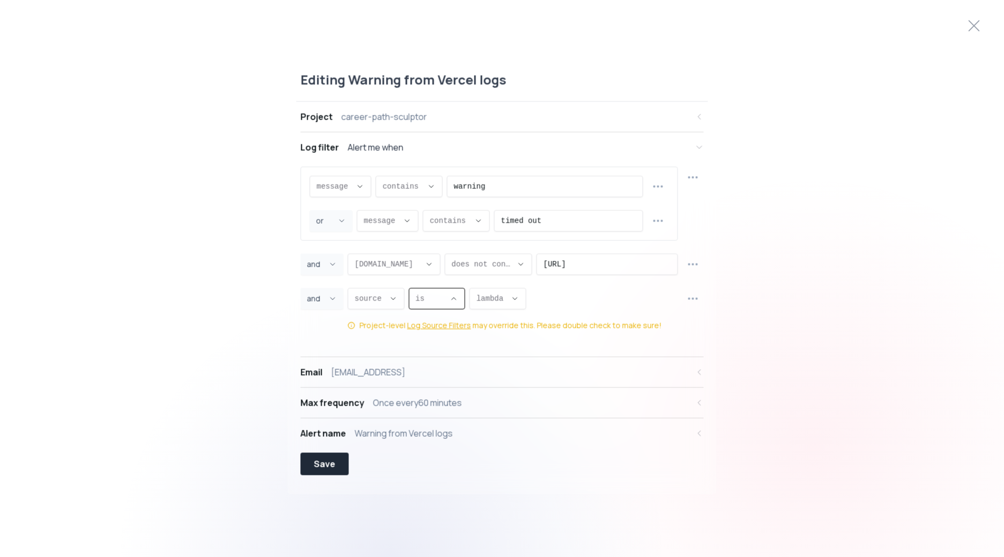
type input "NOT_EQUALS"
select select "NOT_EQUALS"
click at [501, 299] on span "lambda ," at bounding box center [512, 298] width 30 height 11
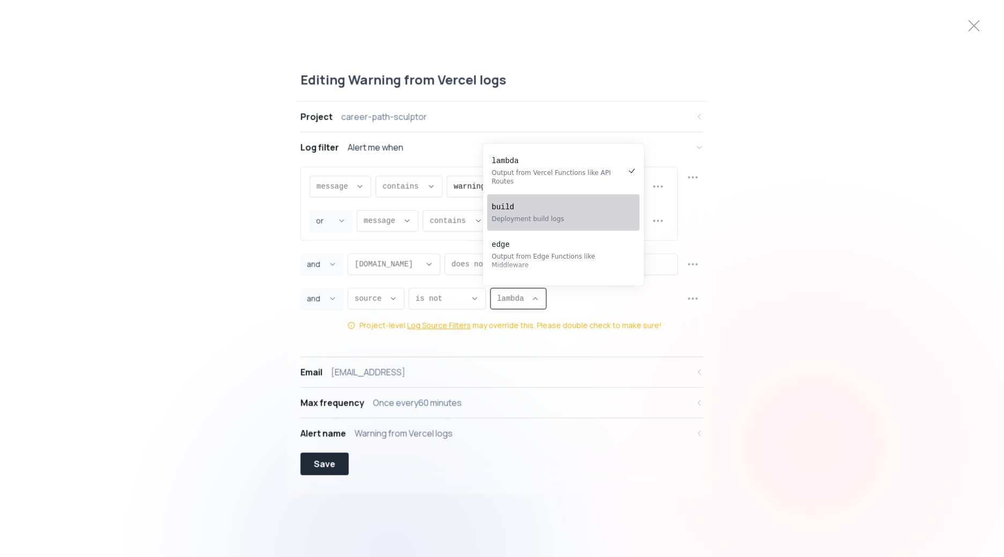
click at [526, 202] on pre "build" at bounding box center [558, 207] width 133 height 11
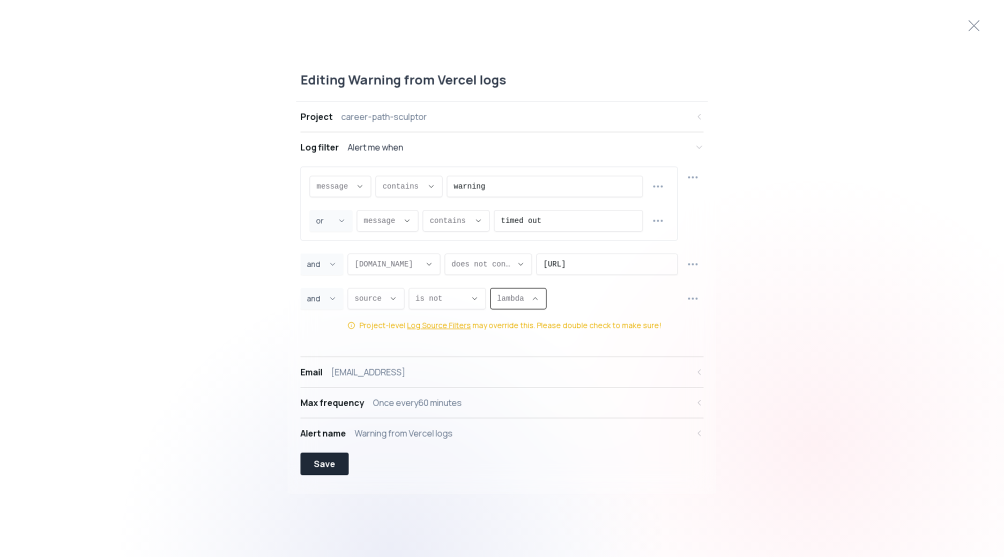
type input "build"
select select "build"
click at [334, 459] on div "Save" at bounding box center [324, 463] width 21 height 13
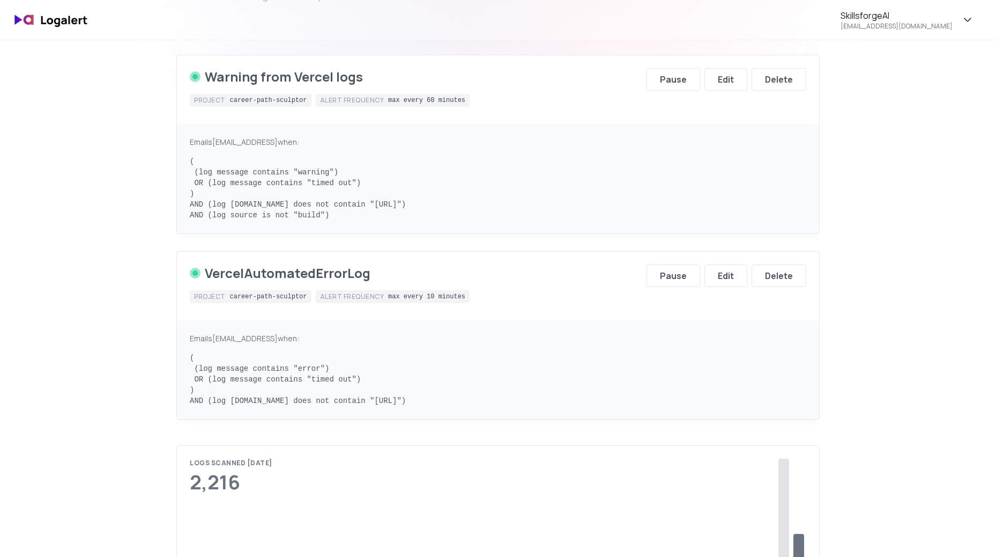
scroll to position [161, 0]
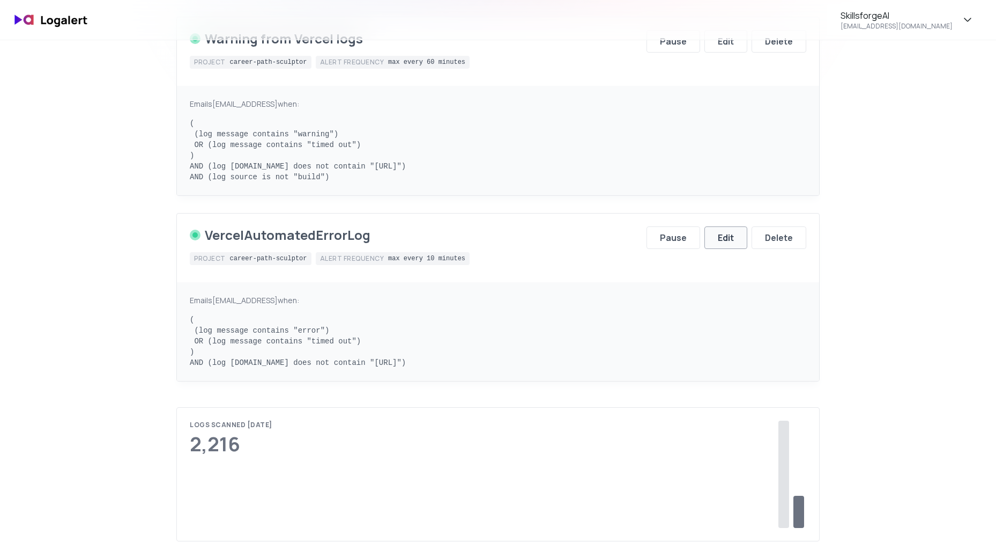
click at [724, 240] on div "Edit" at bounding box center [726, 237] width 16 height 13
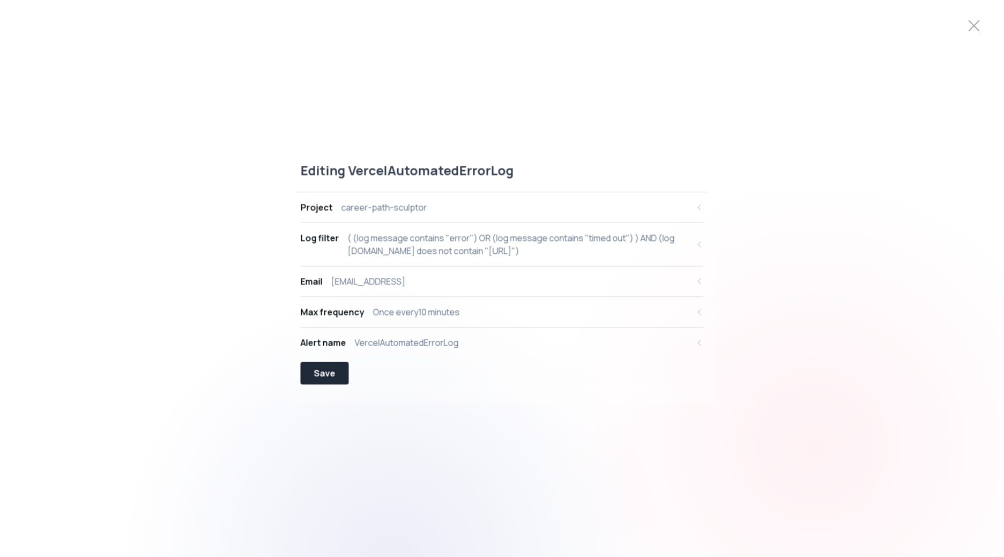
click at [494, 242] on div "( (log message contains "error") OR (log message contains "timed out") ) AND (l…" at bounding box center [518, 245] width 341 height 26
select select "message"
select select "CONTAINS"
select select "OR"
select select "message"
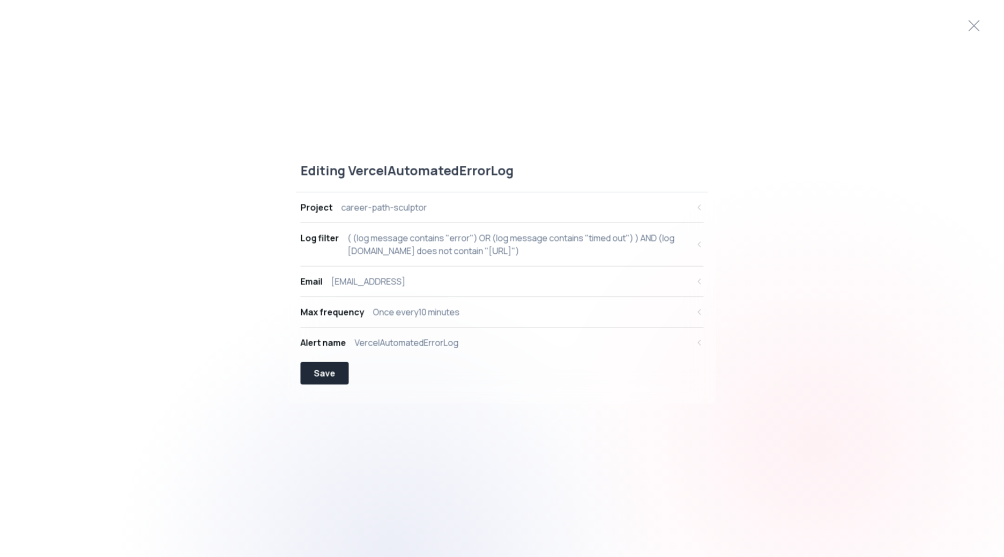
select select "CONTAINS"
select select "AND"
select select "[DOMAIN_NAME]"
select select "NOT_CONTAINS"
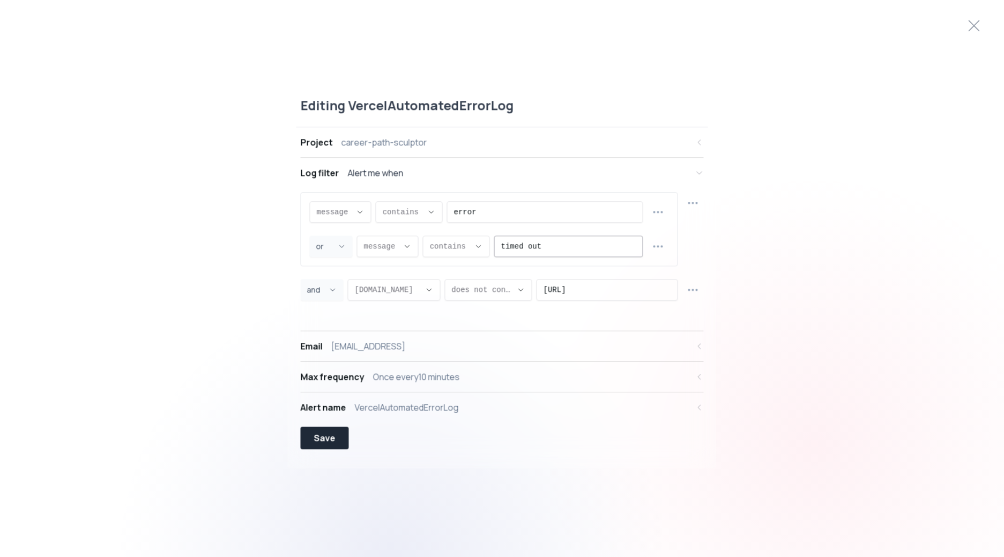
scroll to position [10, 0]
click at [697, 292] on circle "button" at bounding box center [696, 292] width 1 height 1
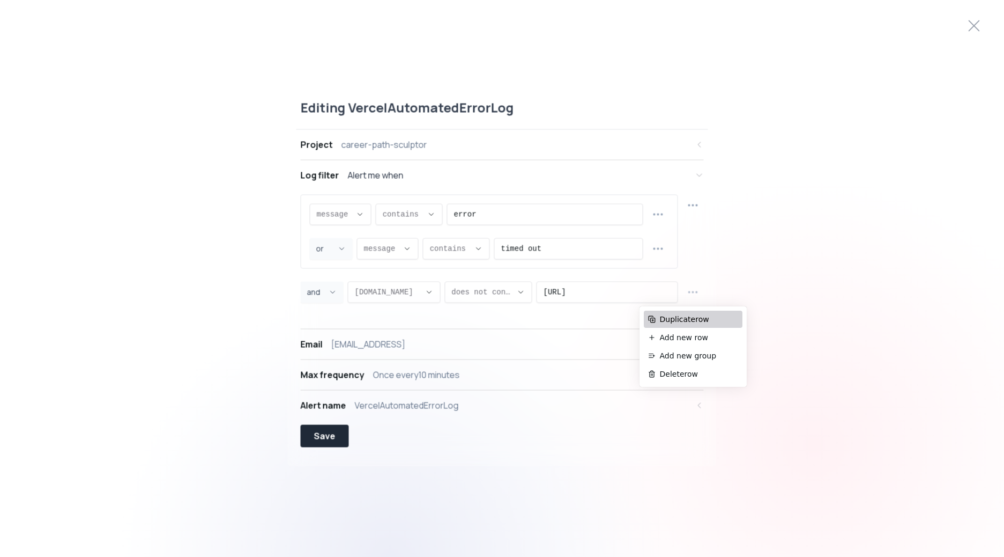
click at [692, 321] on span "Duplicate row" at bounding box center [699, 319] width 78 height 11
select select "AND"
select select "[DOMAIN_NAME]"
select select "NOT_CONTAINS"
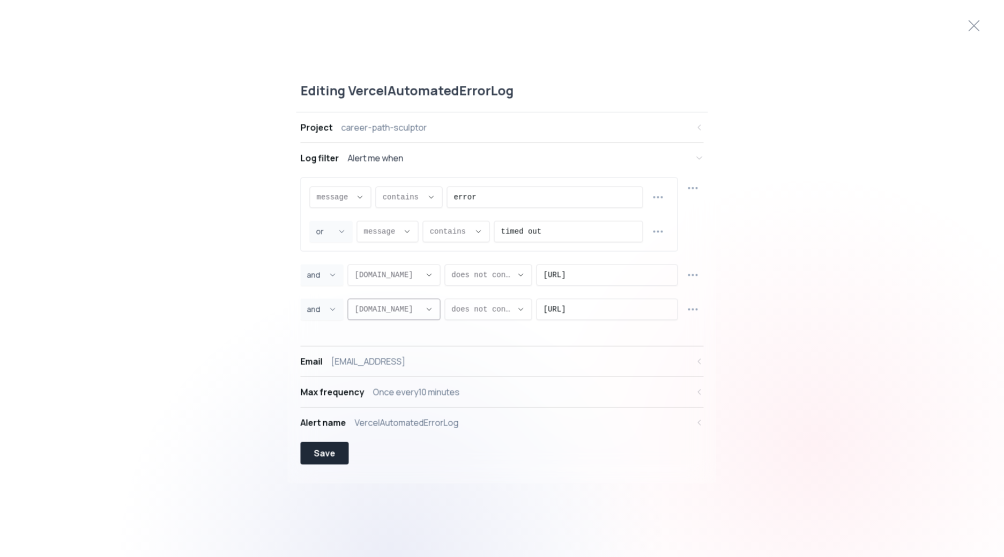
click at [399, 308] on span "[DOMAIN_NAME] ," at bounding box center [388, 309] width 66 height 11
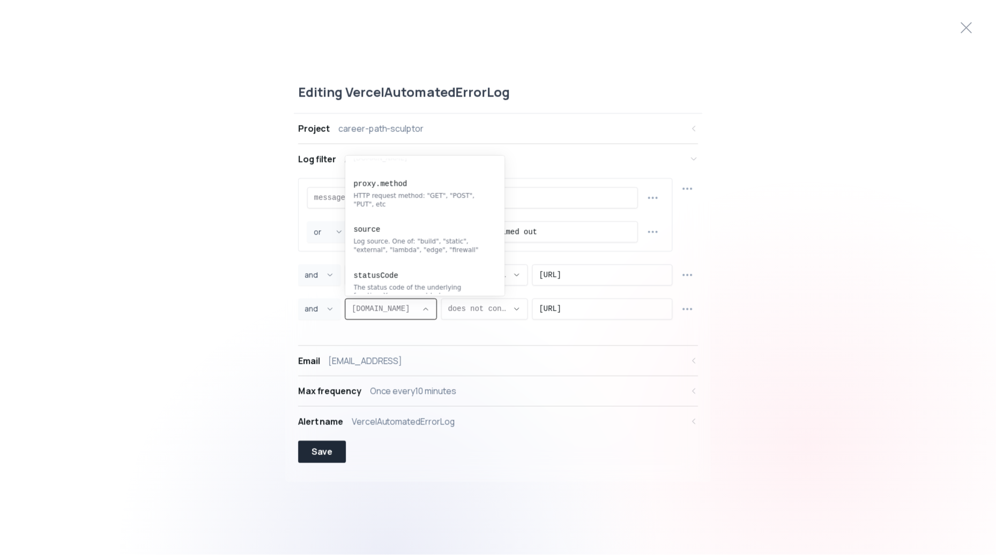
scroll to position [214, 0]
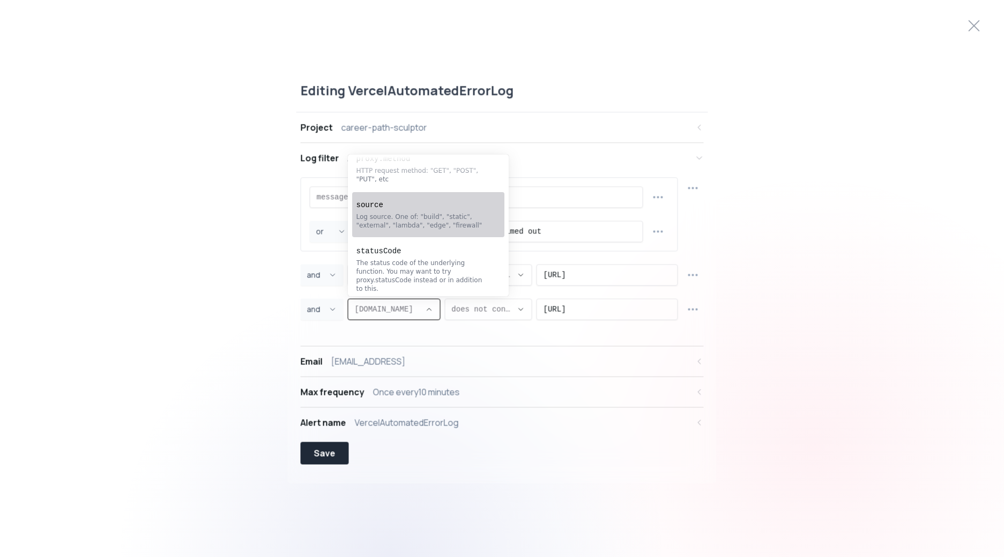
click at [409, 225] on div "Log source. One of: "build", "static", "external", "lambda", "edge", "firewall"" at bounding box center [423, 220] width 133 height 17
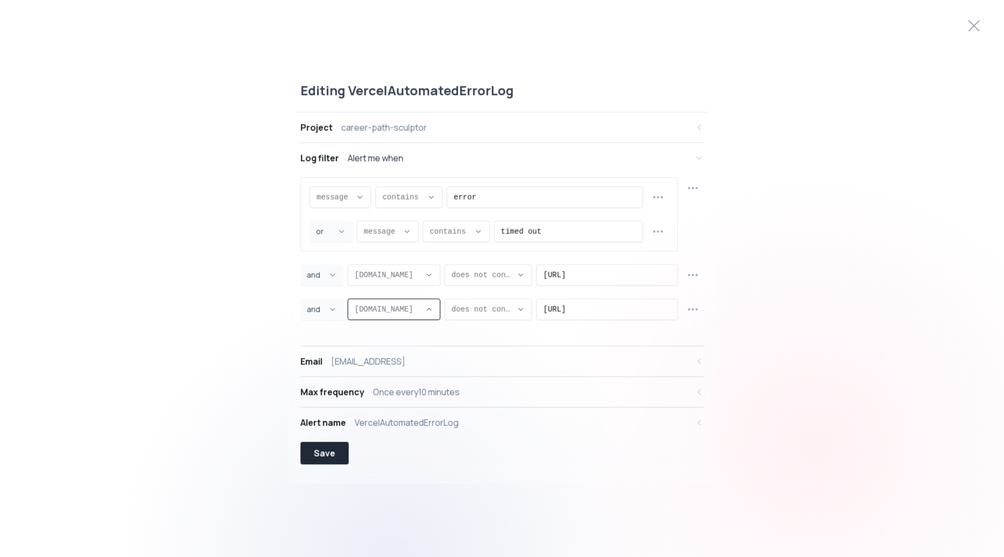
type input "source"
select select "source"
type input "EQUALS"
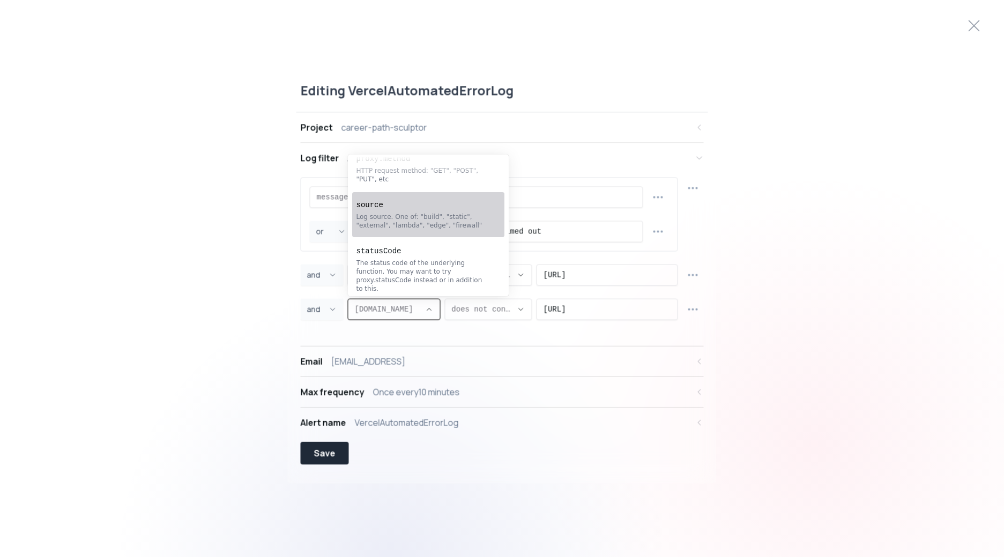
select select "EQUALS"
select select "lambda"
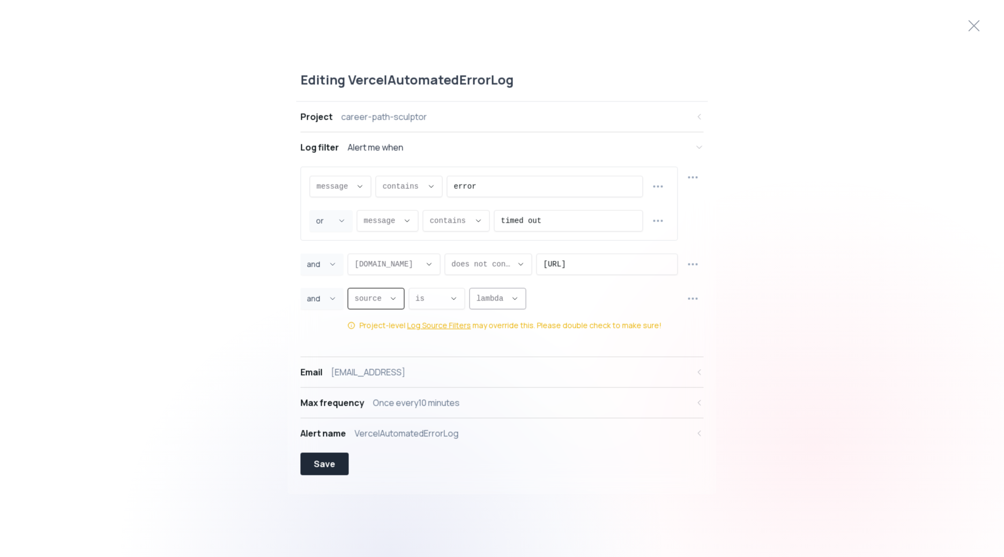
click at [511, 301] on button "lambda ," at bounding box center [498, 298] width 57 height 21
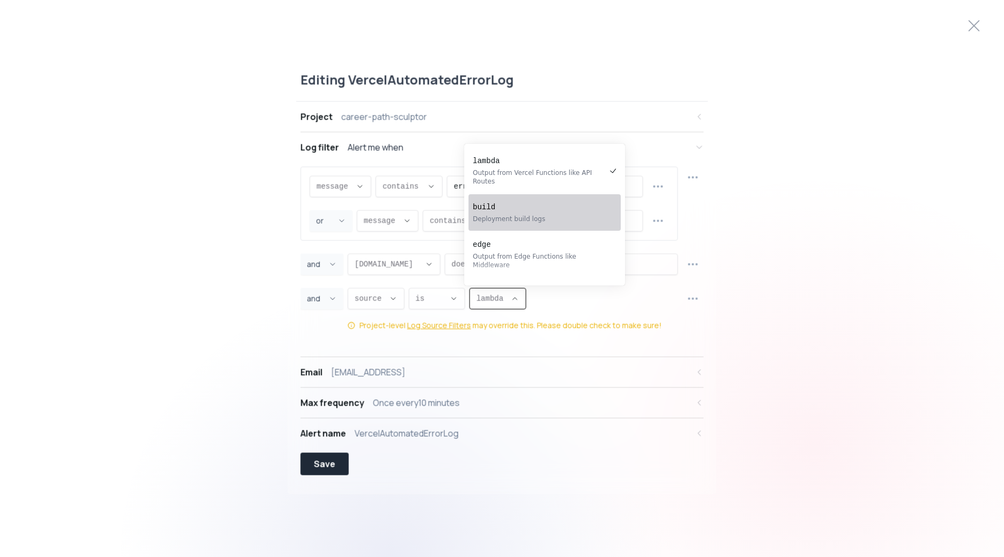
click at [540, 214] on div "Deployment build logs" at bounding box center [539, 218] width 133 height 9
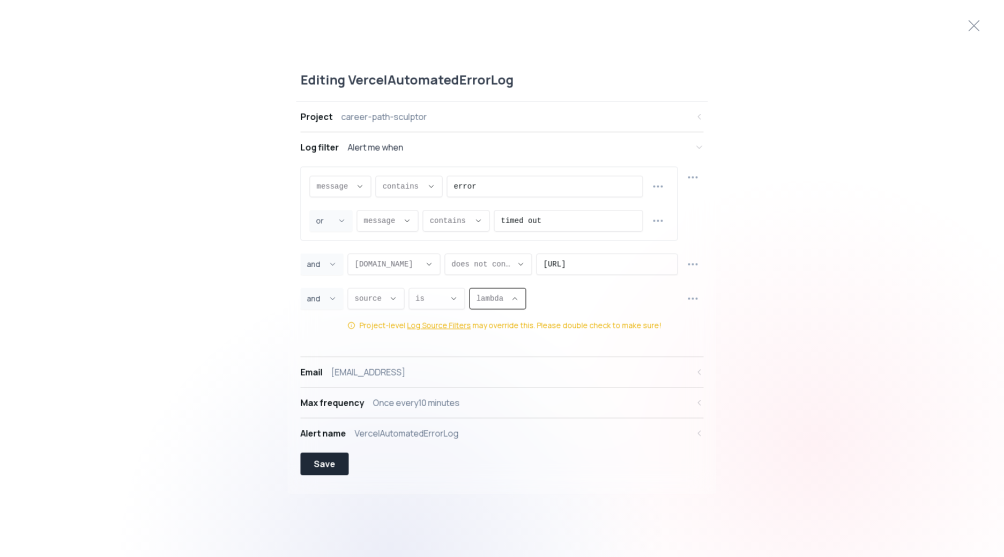
type input "build"
select select "build"
click at [426, 298] on span "is ," at bounding box center [430, 298] width 30 height 11
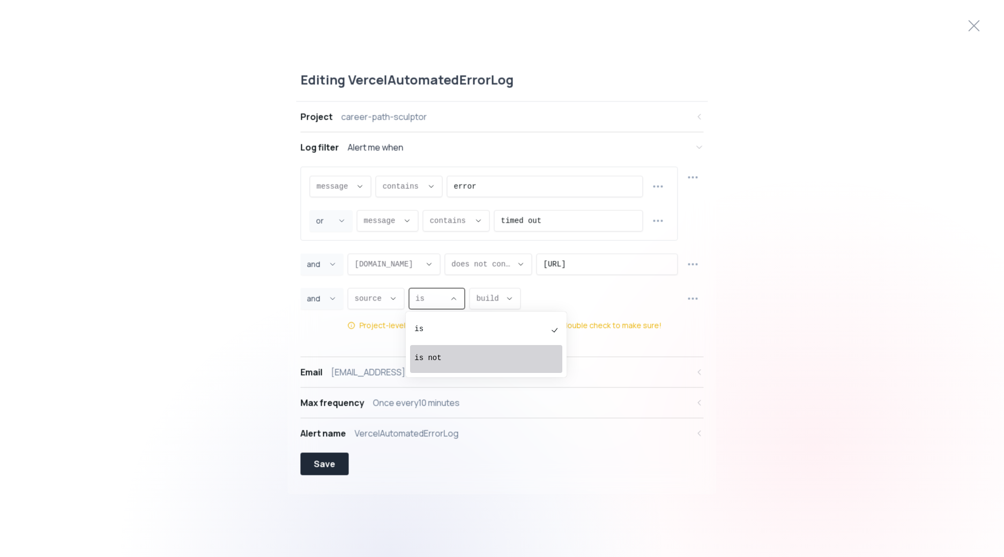
click at [452, 354] on pre "is not" at bounding box center [480, 357] width 133 height 11
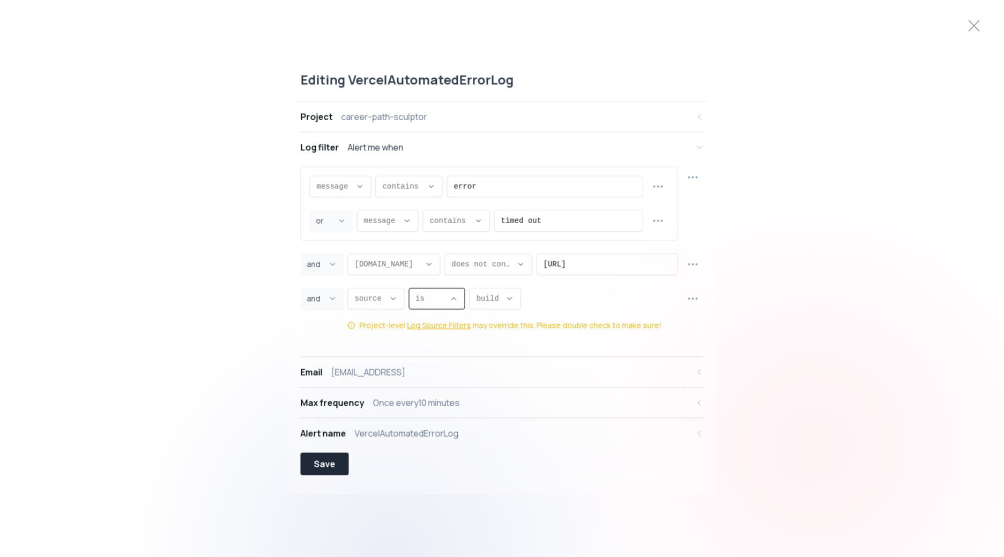
type input "NOT_EQUALS"
select select "NOT_EQUALS"
click at [323, 462] on div "Save" at bounding box center [324, 463] width 21 height 13
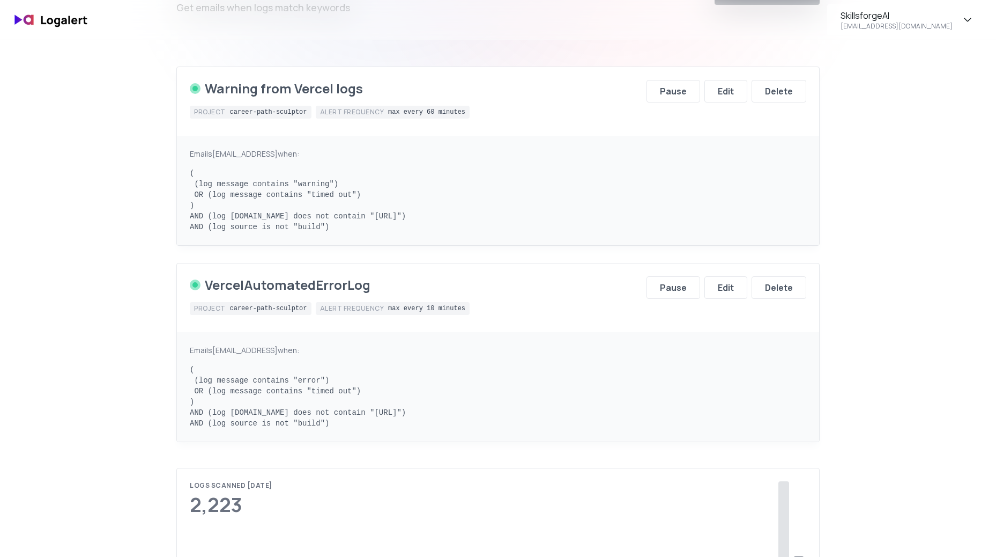
scroll to position [107, 0]
